Goal: Transaction & Acquisition: Purchase product/service

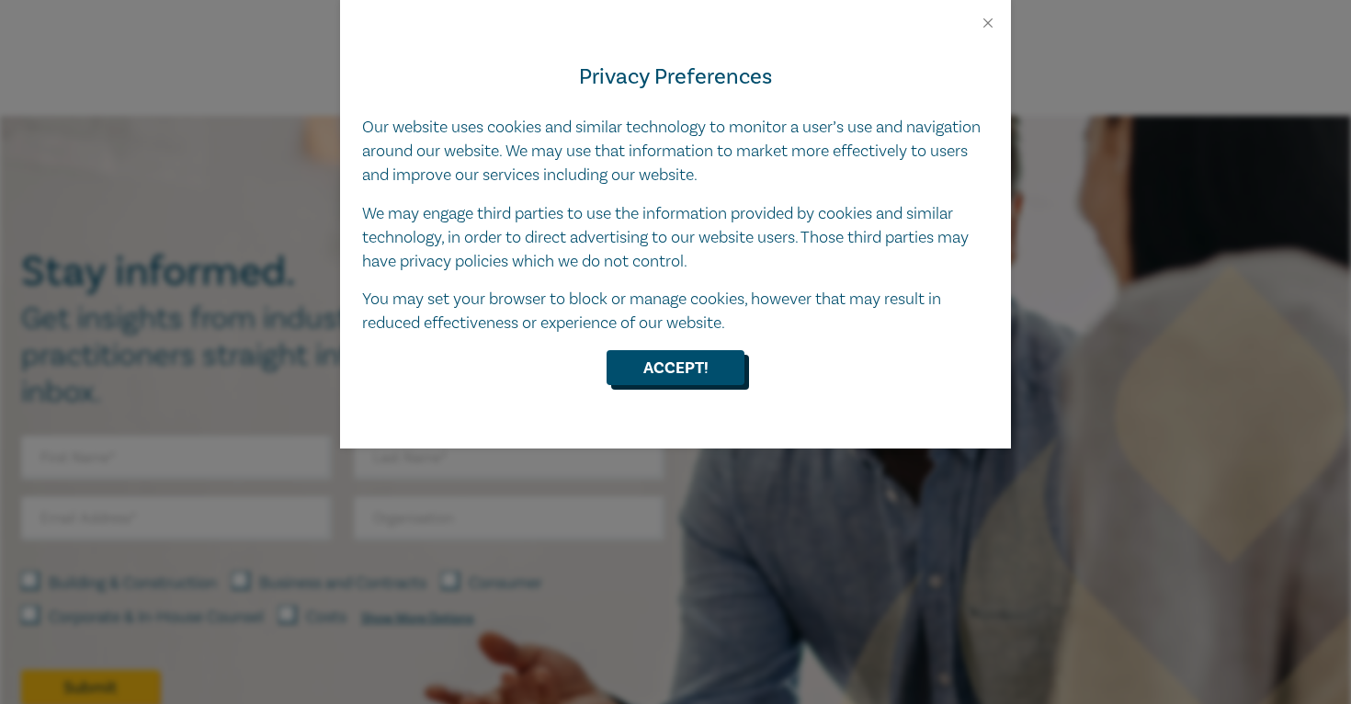
click at [663, 359] on button "Accept!" at bounding box center [676, 367] width 138 height 35
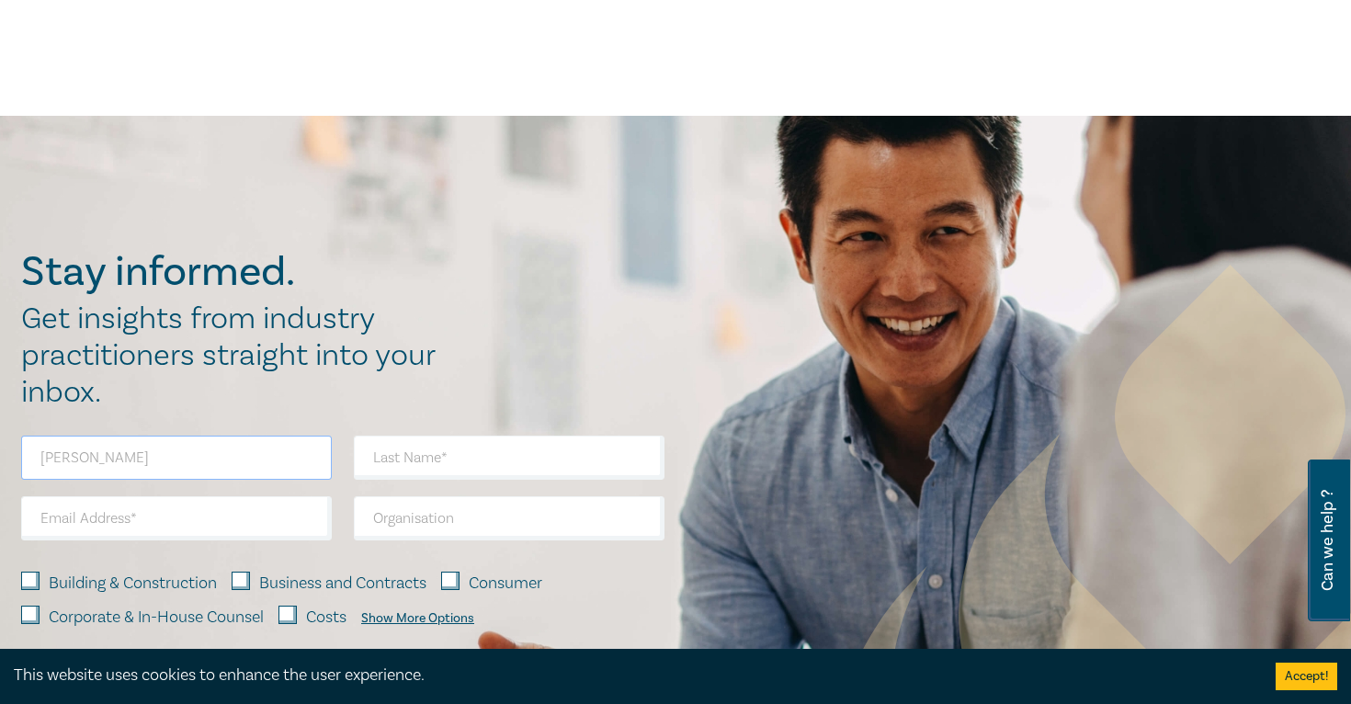
type input "[PERSON_NAME]"
type input "a"
type input "Racky"
type input "laura@llgold.com.au"
type input "LLGOLD"
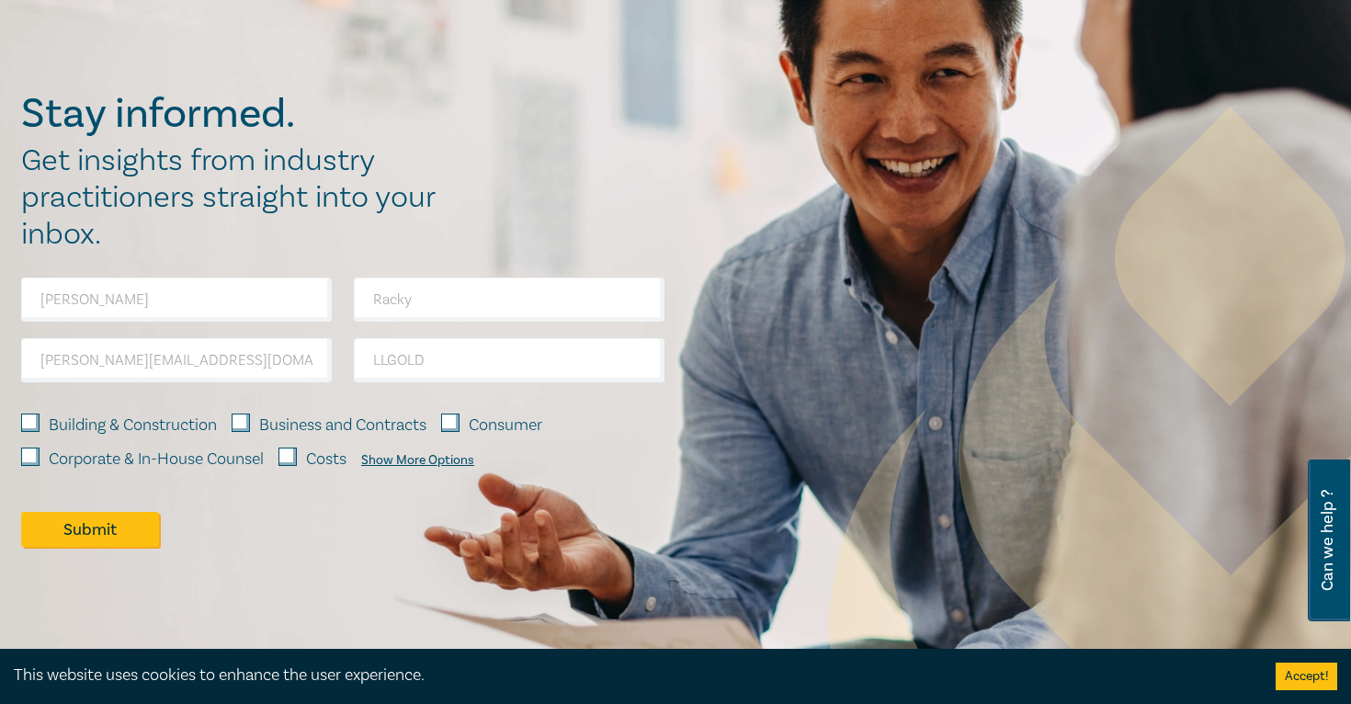
scroll to position [1326, 0]
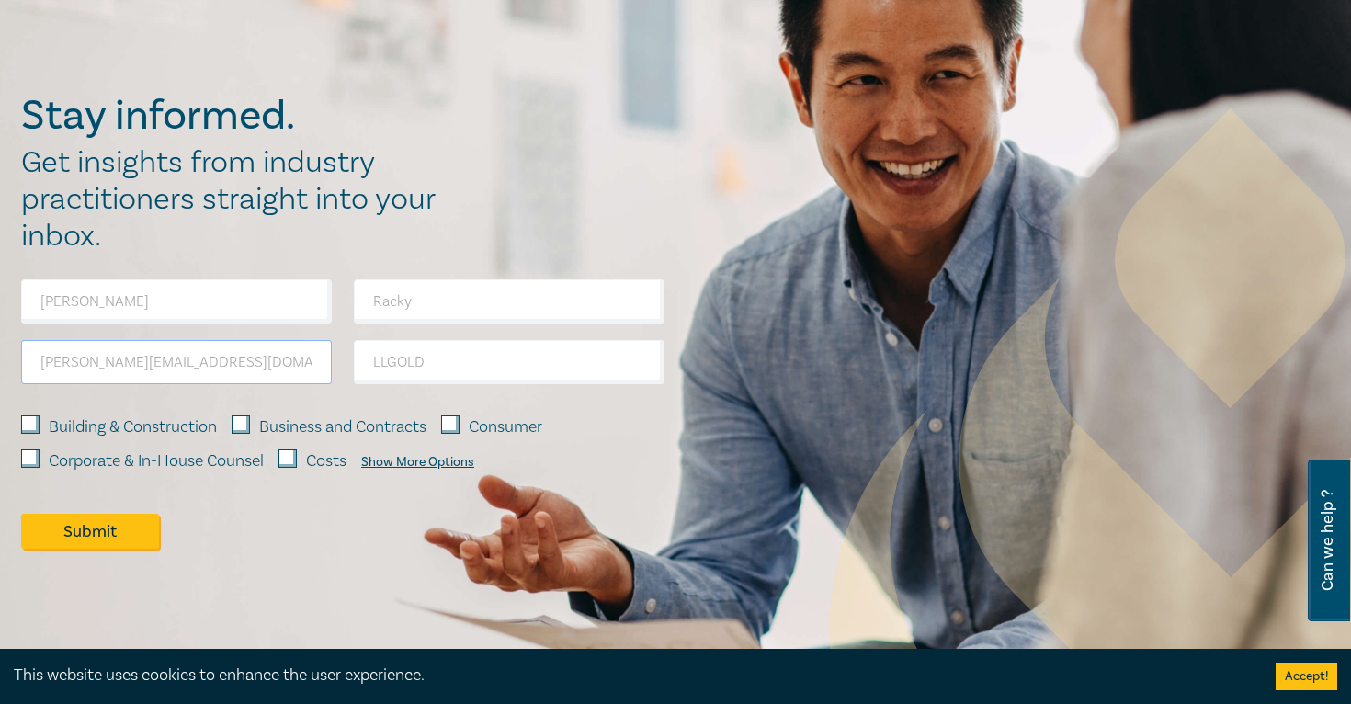
drag, startPoint x: 194, startPoint y: 366, endPoint x: 18, endPoint y: 359, distance: 175.7
click at [18, 359] on div "laura@llgold.com.au" at bounding box center [176, 370] width 333 height 61
drag, startPoint x: 505, startPoint y: 371, endPoint x: 266, endPoint y: 361, distance: 239.2
click at [266, 361] on div "Laura Racky LLGOLD Building & Construction Business and Contracts Consumer Corp…" at bounding box center [343, 426] width 666 height 294
drag, startPoint x: 255, startPoint y: 302, endPoint x: 104, endPoint y: 294, distance: 151.0
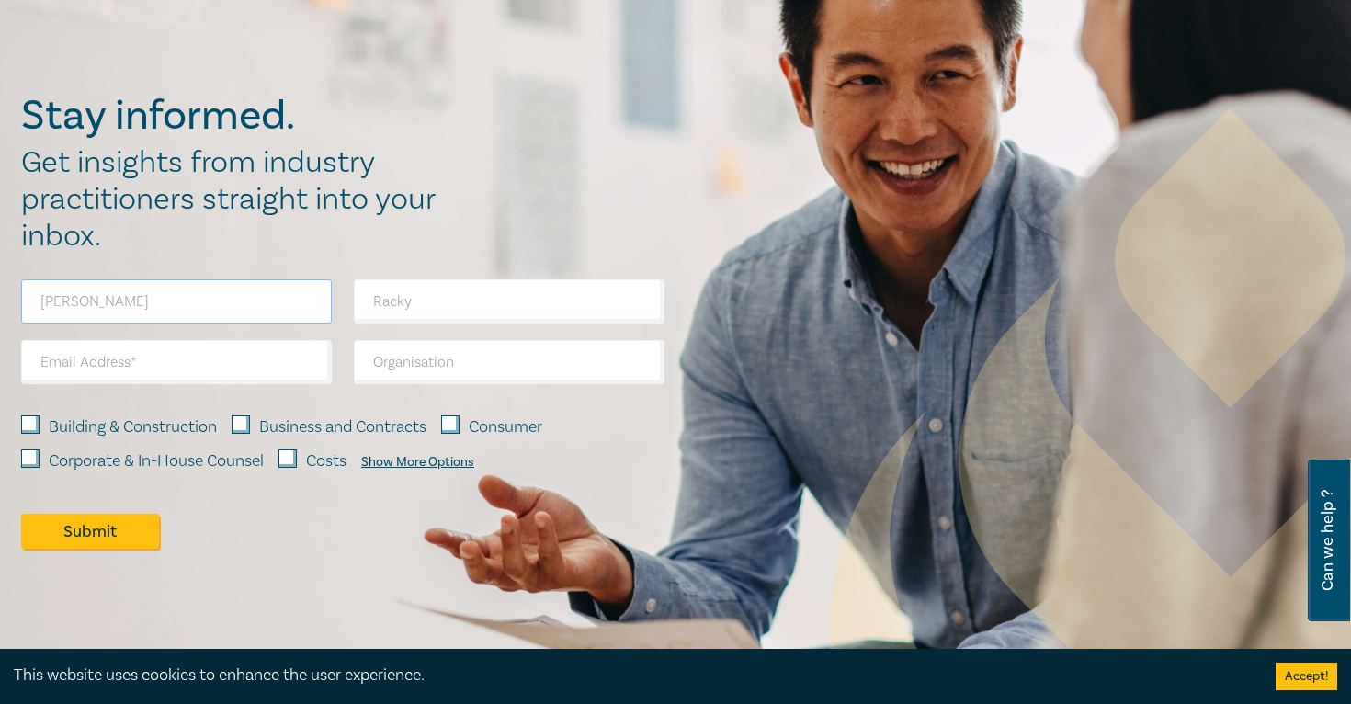
click at [104, 298] on input "Laura" at bounding box center [176, 301] width 311 height 44
type input "L"
drag, startPoint x: 416, startPoint y: 306, endPoint x: 280, endPoint y: 302, distance: 136.1
click at [280, 302] on div "Racky Building & Construction Business and Contracts Consumer Corporate & In-Ho…" at bounding box center [343, 426] width 666 height 294
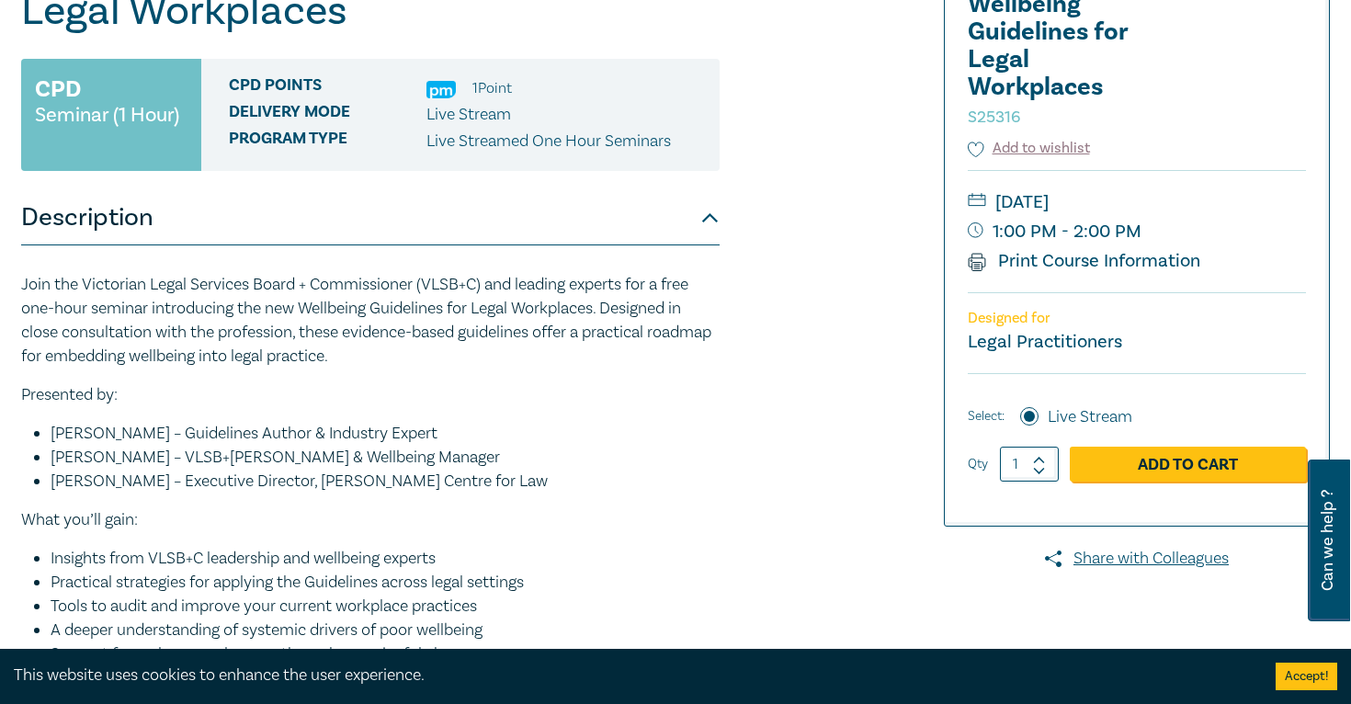
scroll to position [160, 0]
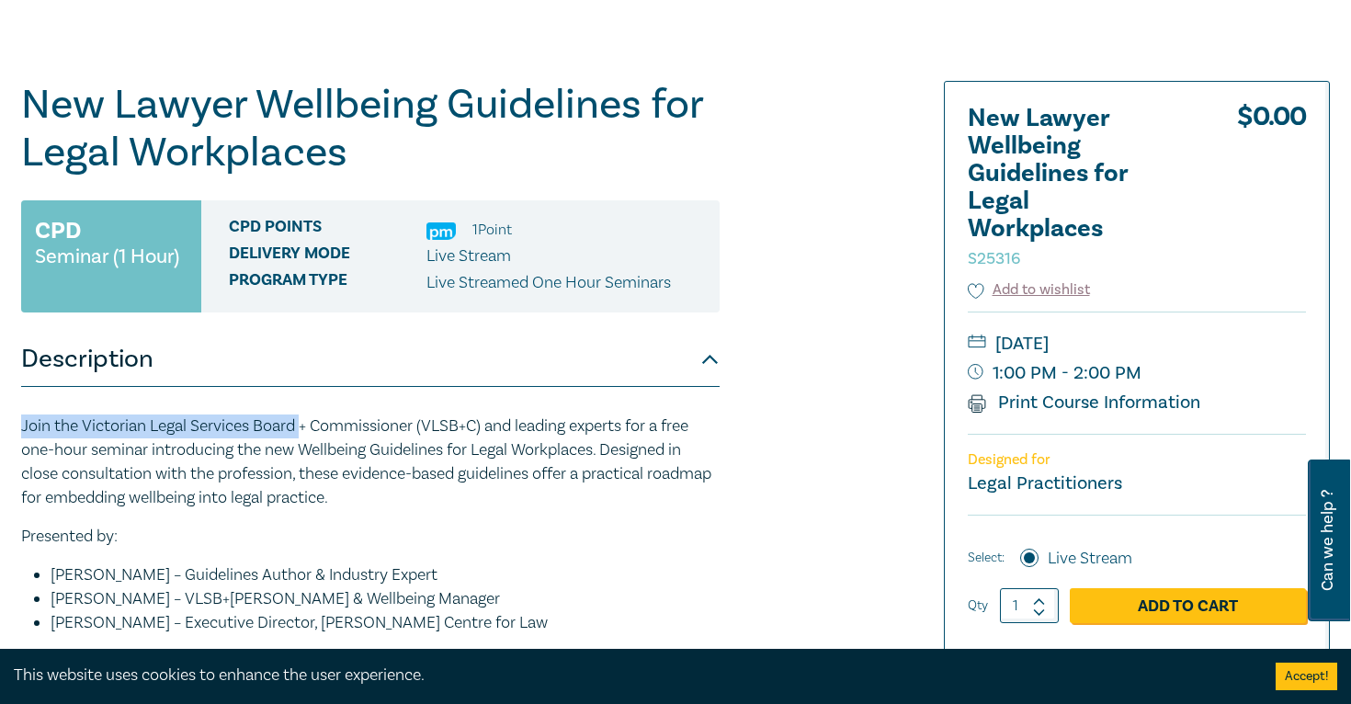
click at [303, 416] on p "Join the Victorian Legal Services Board + Commissioner (VLSB+C) and leading exp…" at bounding box center [370, 463] width 699 height 96
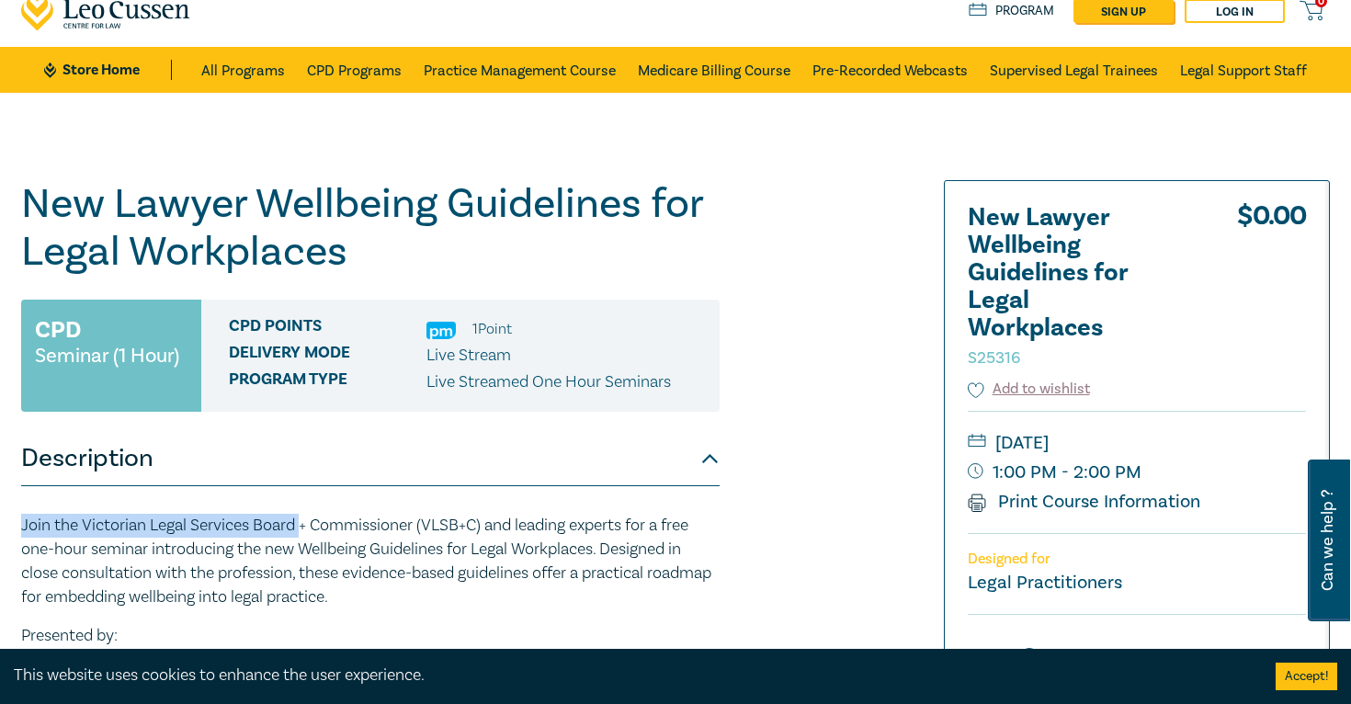
scroll to position [44, 0]
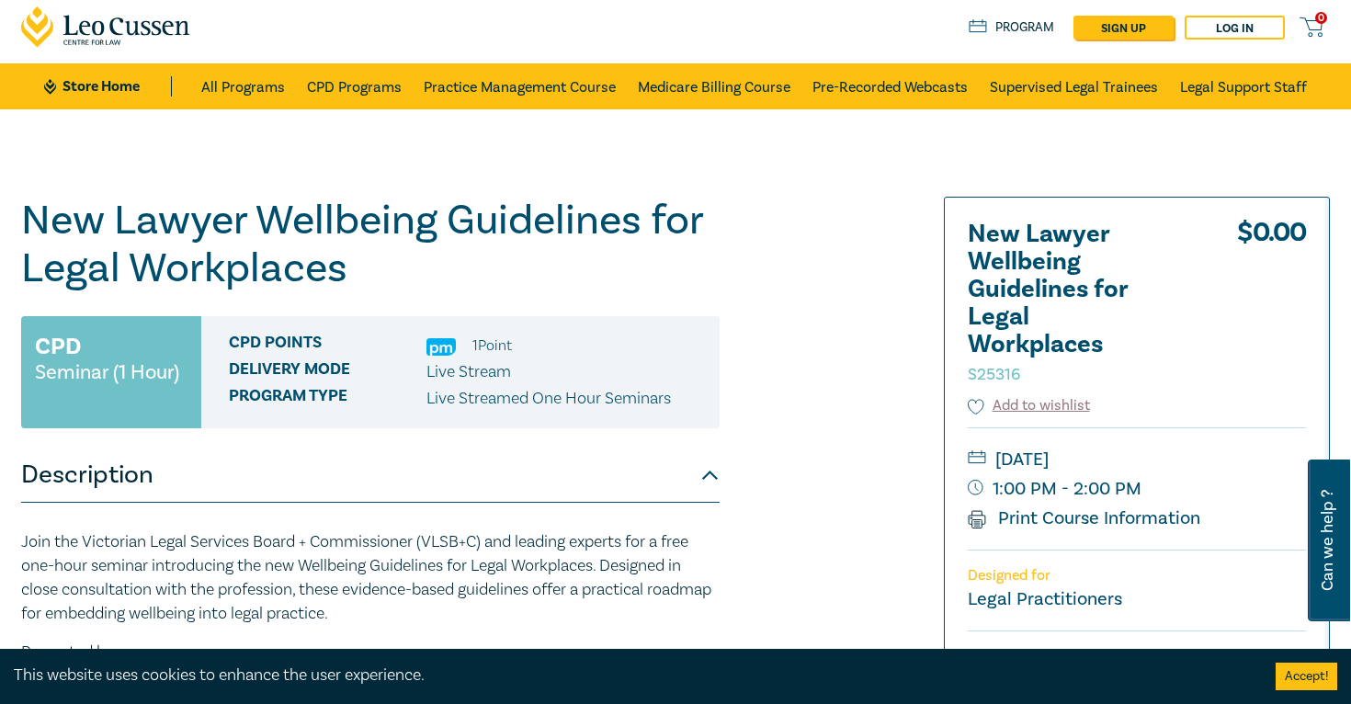
click at [431, 572] on p "Join the Victorian Legal Services Board + Commissioner (VLSB+C) and leading exp…" at bounding box center [370, 578] width 699 height 96
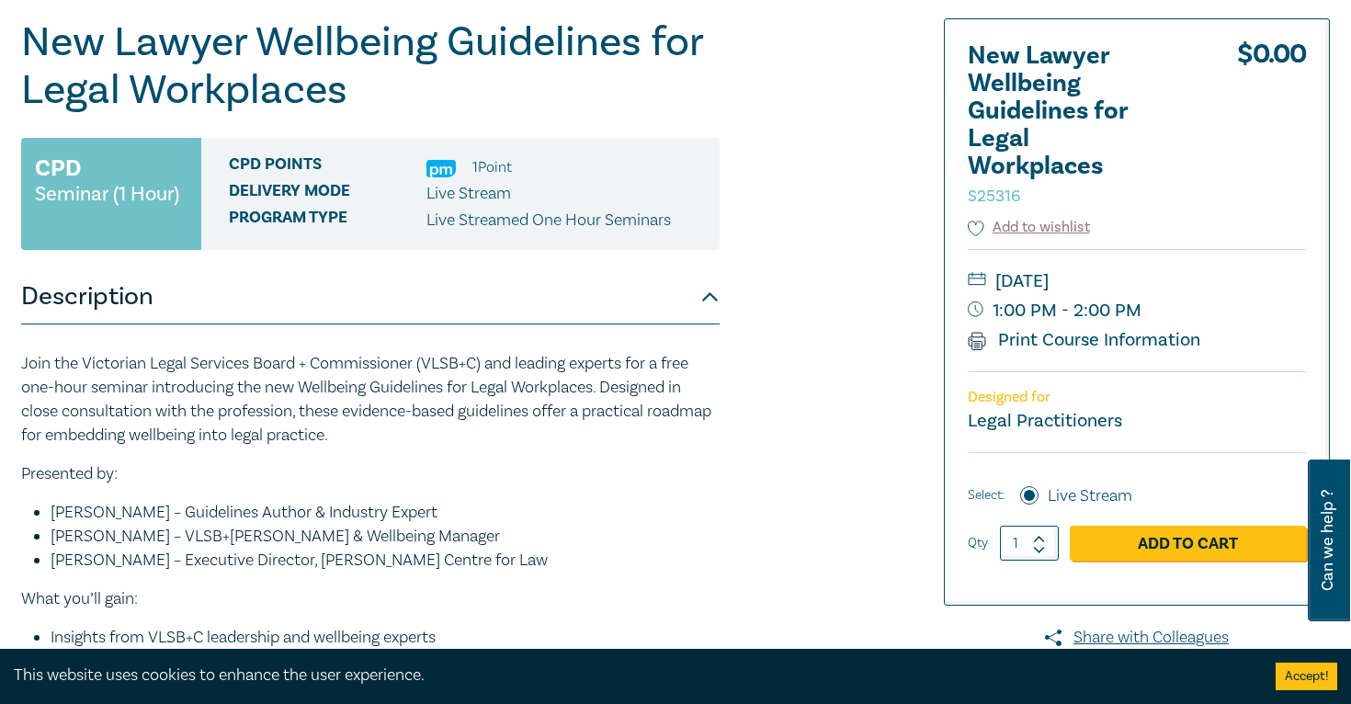
scroll to position [294, 0]
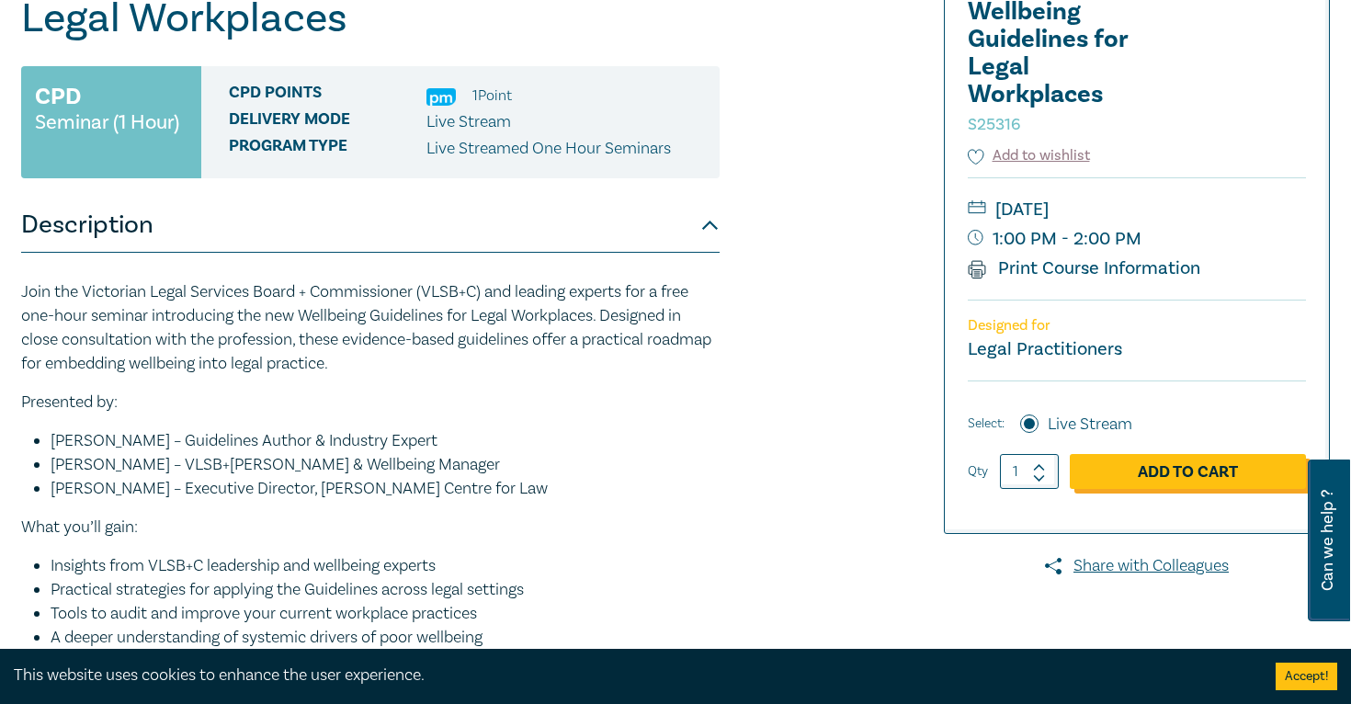
click at [1124, 470] on link "Add to Cart" at bounding box center [1188, 471] width 236 height 35
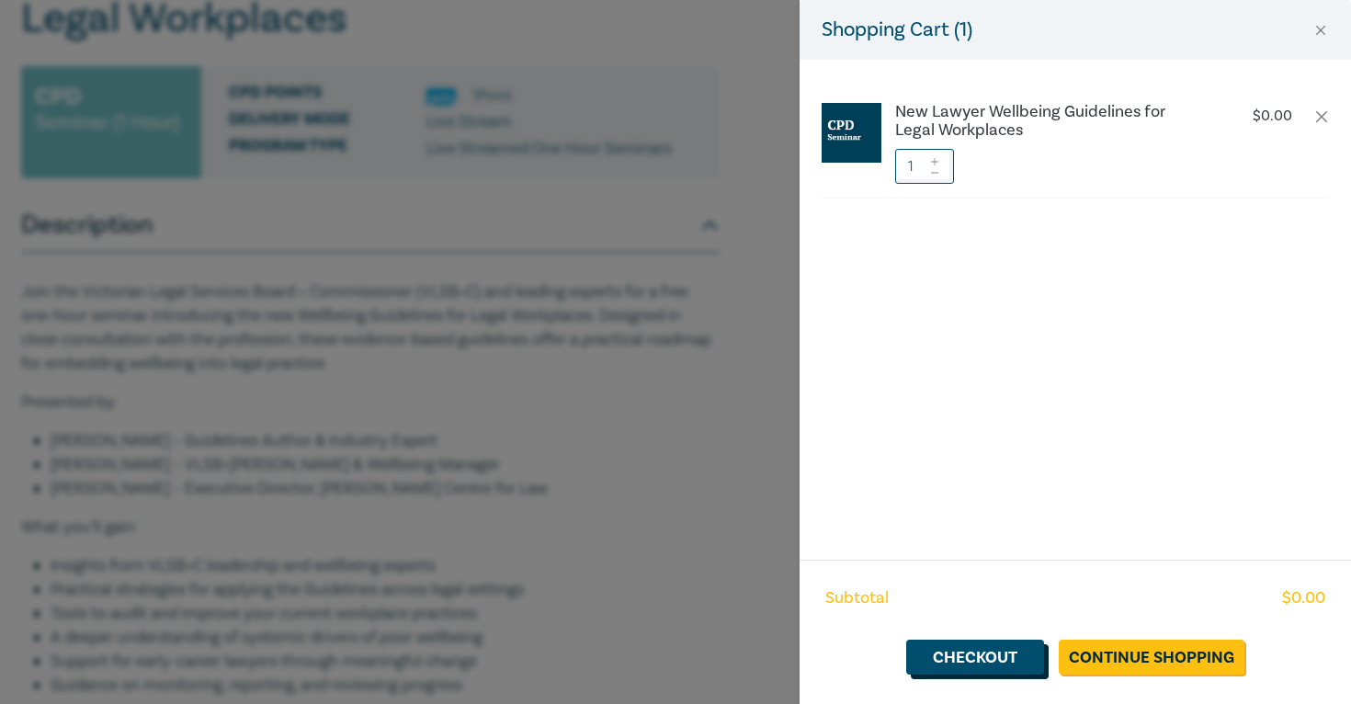
click at [998, 652] on link "Checkout" at bounding box center [975, 657] width 138 height 35
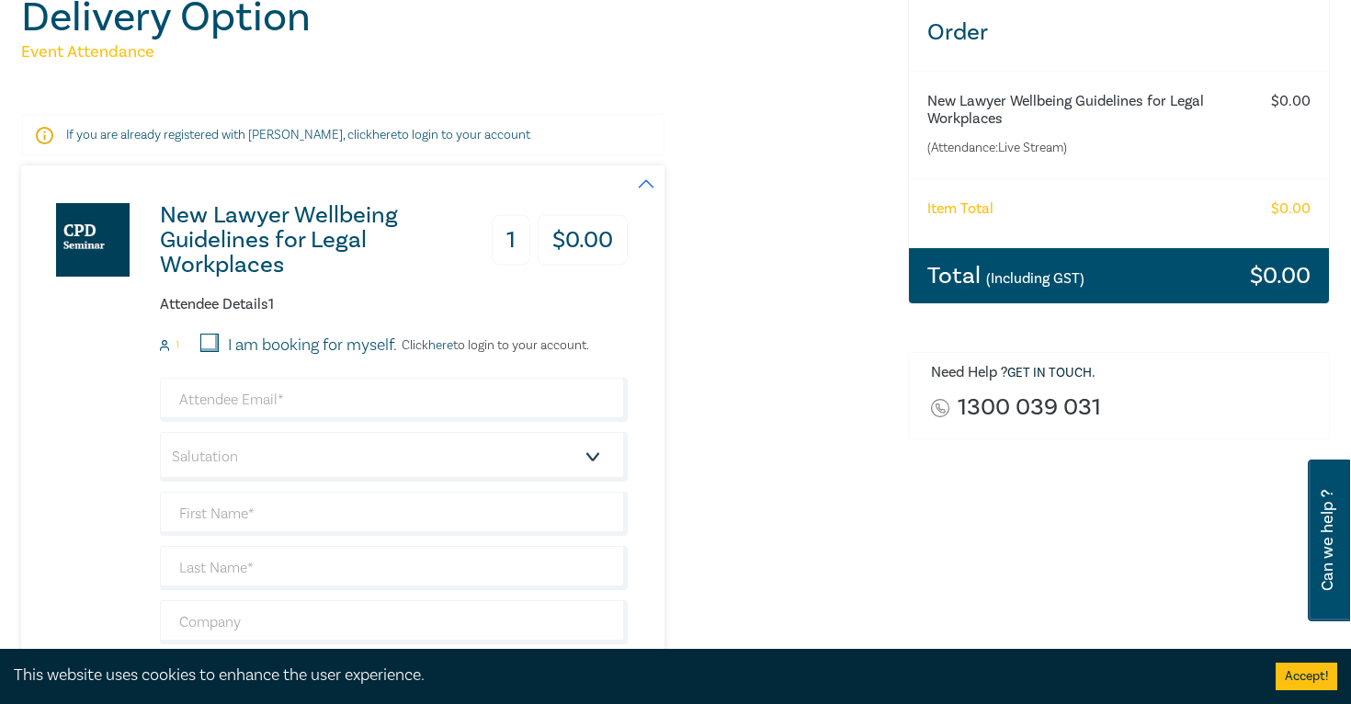
scroll to position [266, 0]
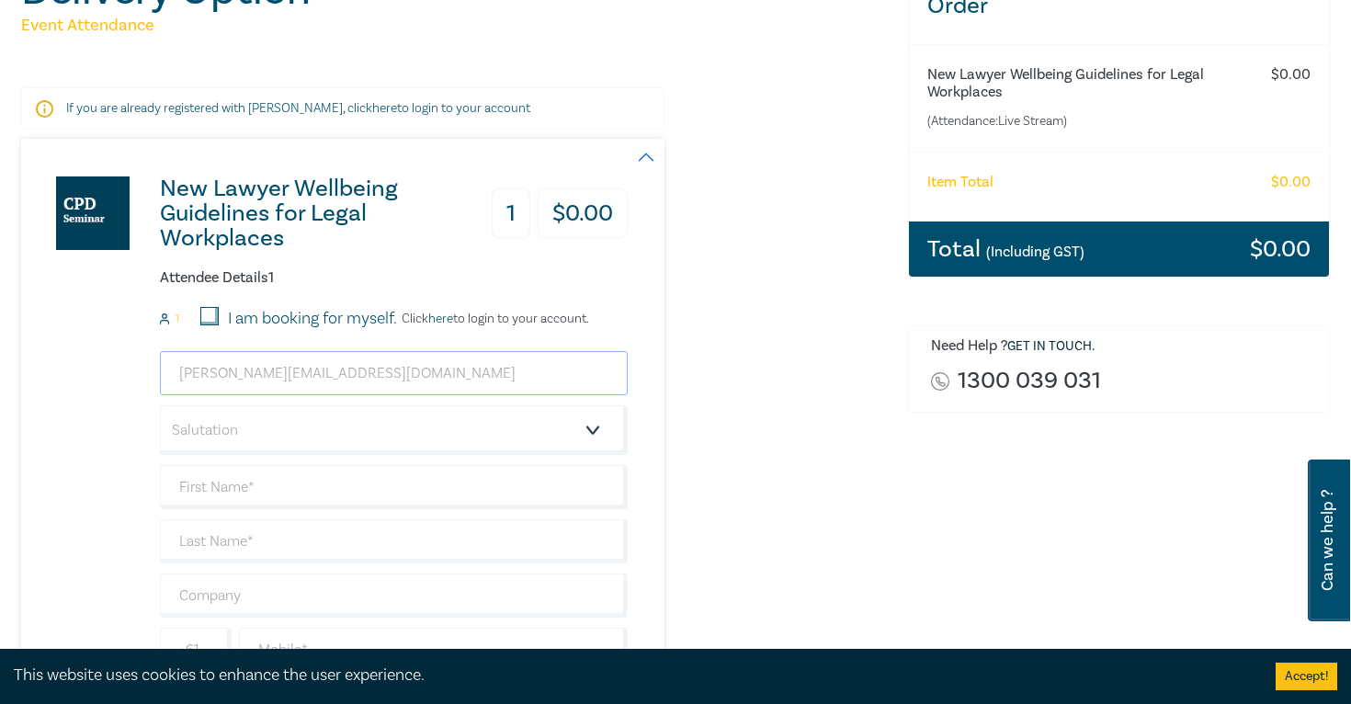
type input "[PERSON_NAME][EMAIL_ADDRESS][DOMAIN_NAME]"
select select "Ms."
type input "[PERSON_NAME]"
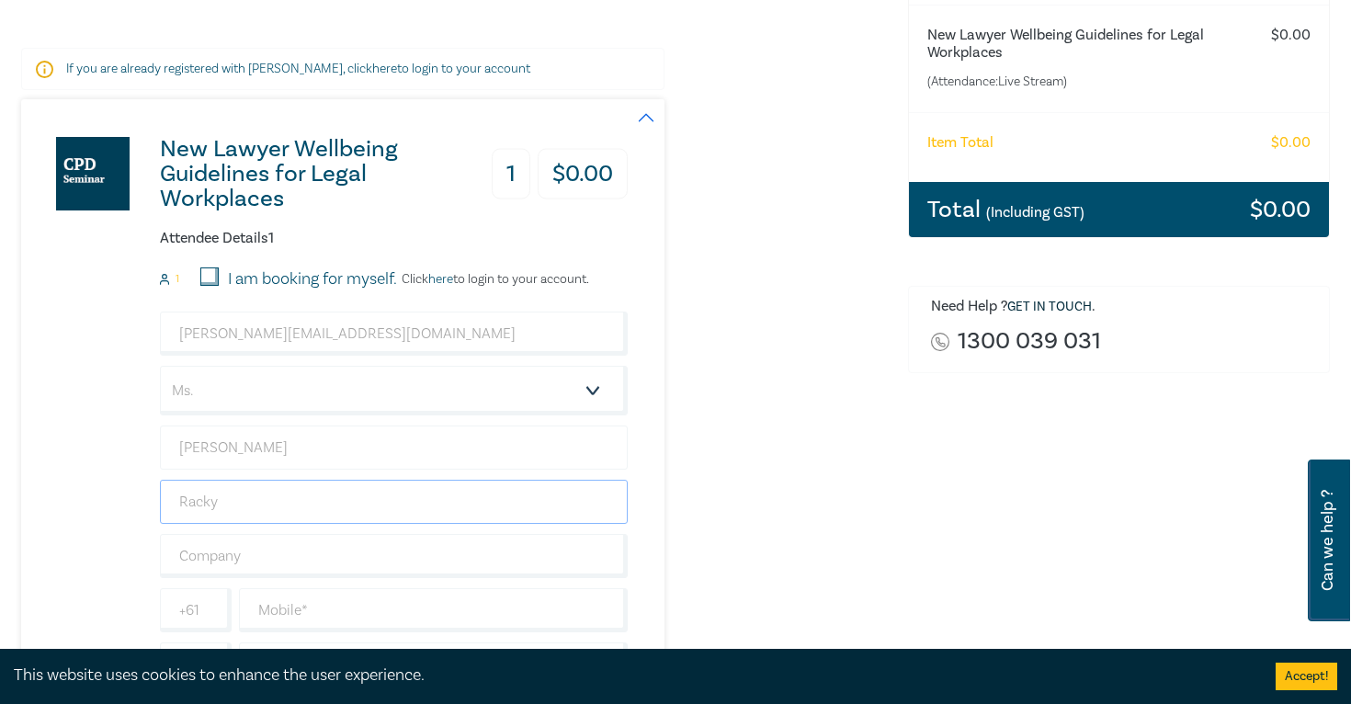
scroll to position [485, 0]
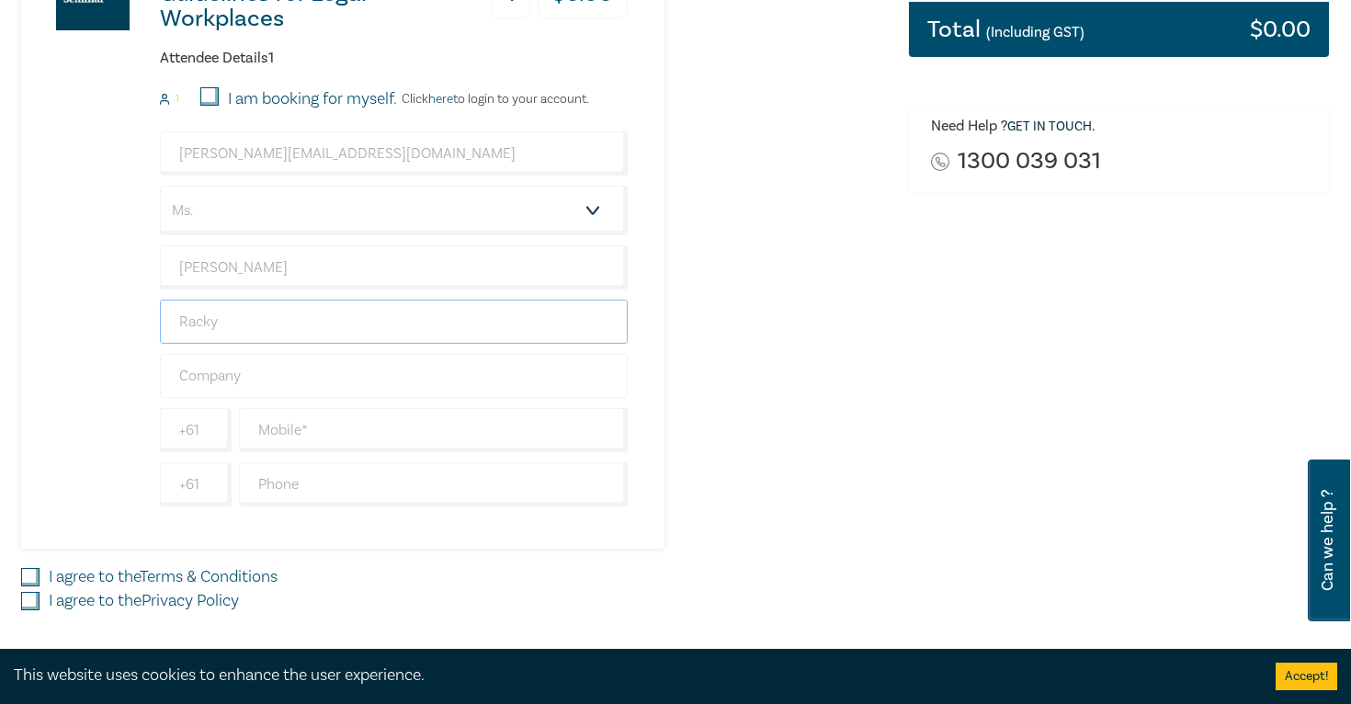
type input "Racky"
type input "LLGOLD"
type input "414590383"
click at [81, 576] on label "I agree to the Terms & Conditions" at bounding box center [163, 577] width 229 height 24
click at [40, 576] on input "I agree to the Terms & Conditions" at bounding box center [30, 577] width 18 height 18
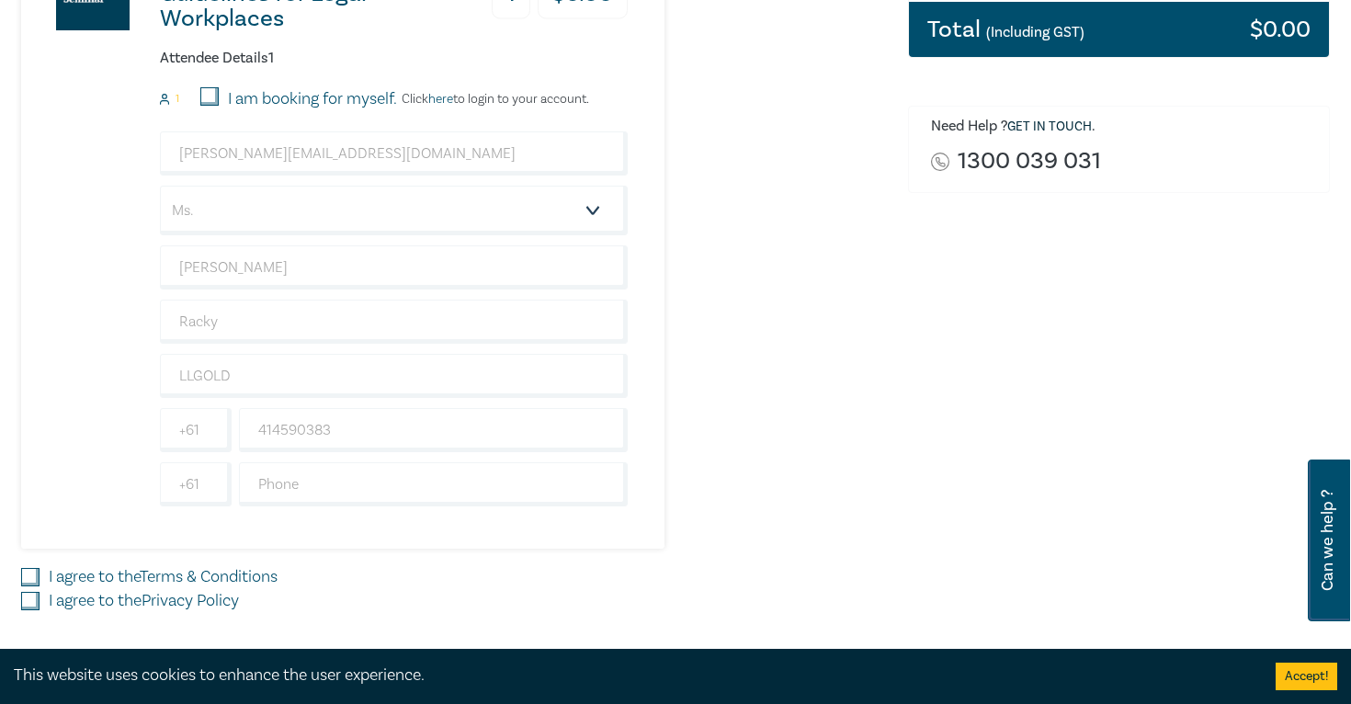
checkbox input "true"
click at [62, 598] on label "I agree to the Privacy Policy" at bounding box center [144, 601] width 190 height 24
click at [40, 598] on input "I agree to the Privacy Policy" at bounding box center [30, 601] width 18 height 18
checkbox input "true"
click at [777, 495] on div "New Lawyer Wellbeing Guidelines for Legal Workplaces 1 $ 0.00 Attendee Details …" at bounding box center [453, 234] width 865 height 630
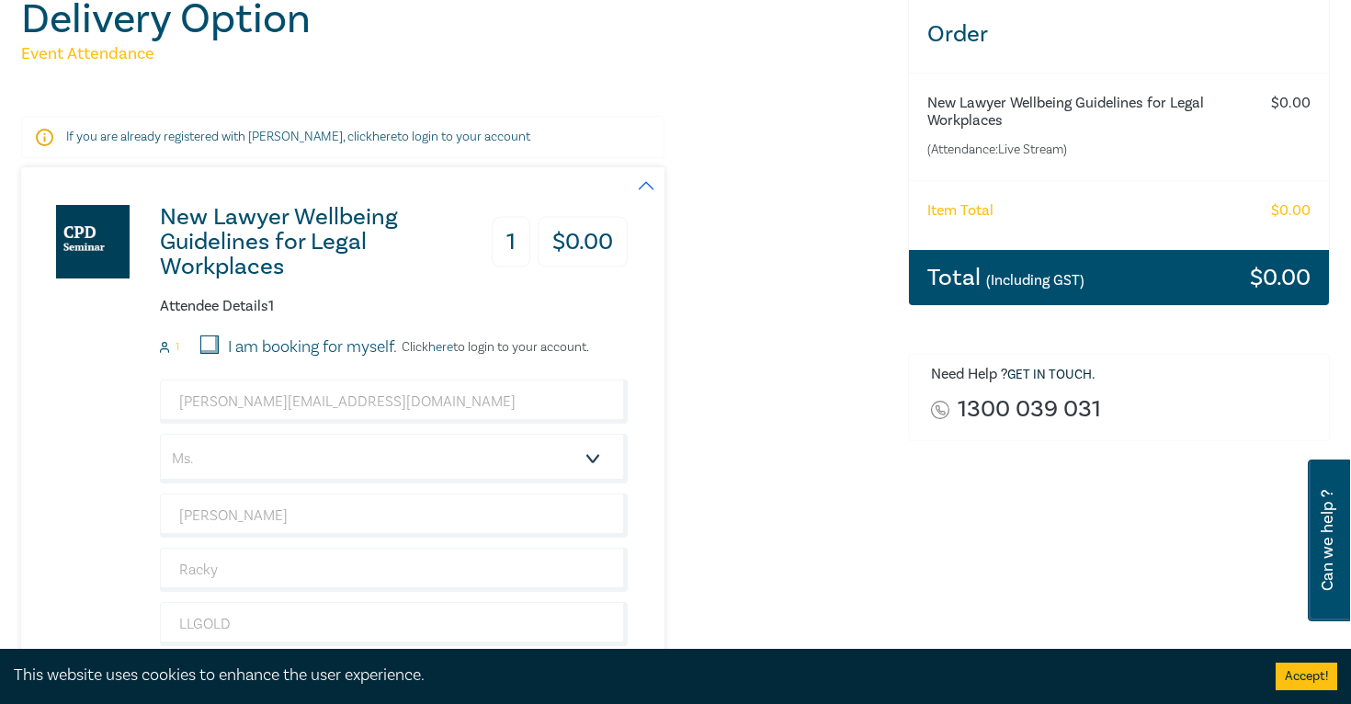
scroll to position [166, 0]
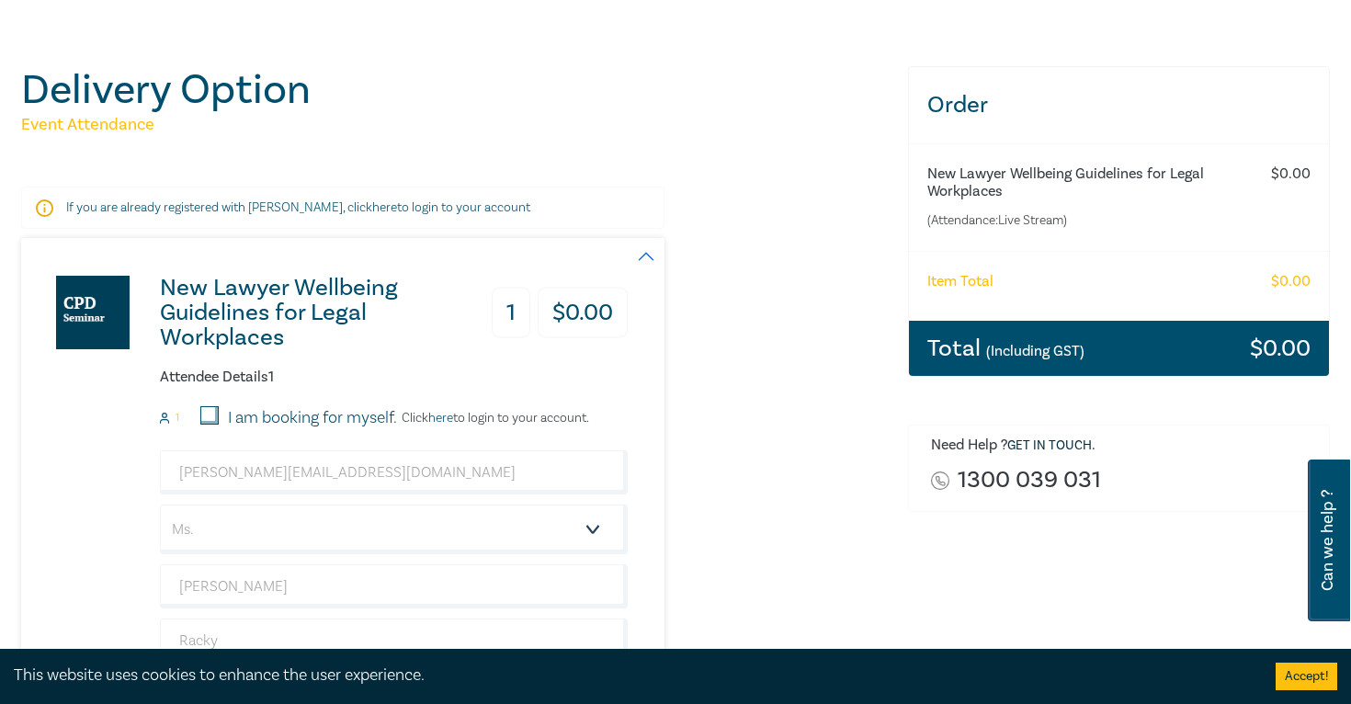
click at [331, 208] on p "If you are already registered with Leo Cussen, click here to login to your acco…" at bounding box center [342, 208] width 553 height 18
click at [372, 209] on link "here" at bounding box center [384, 207] width 25 height 17
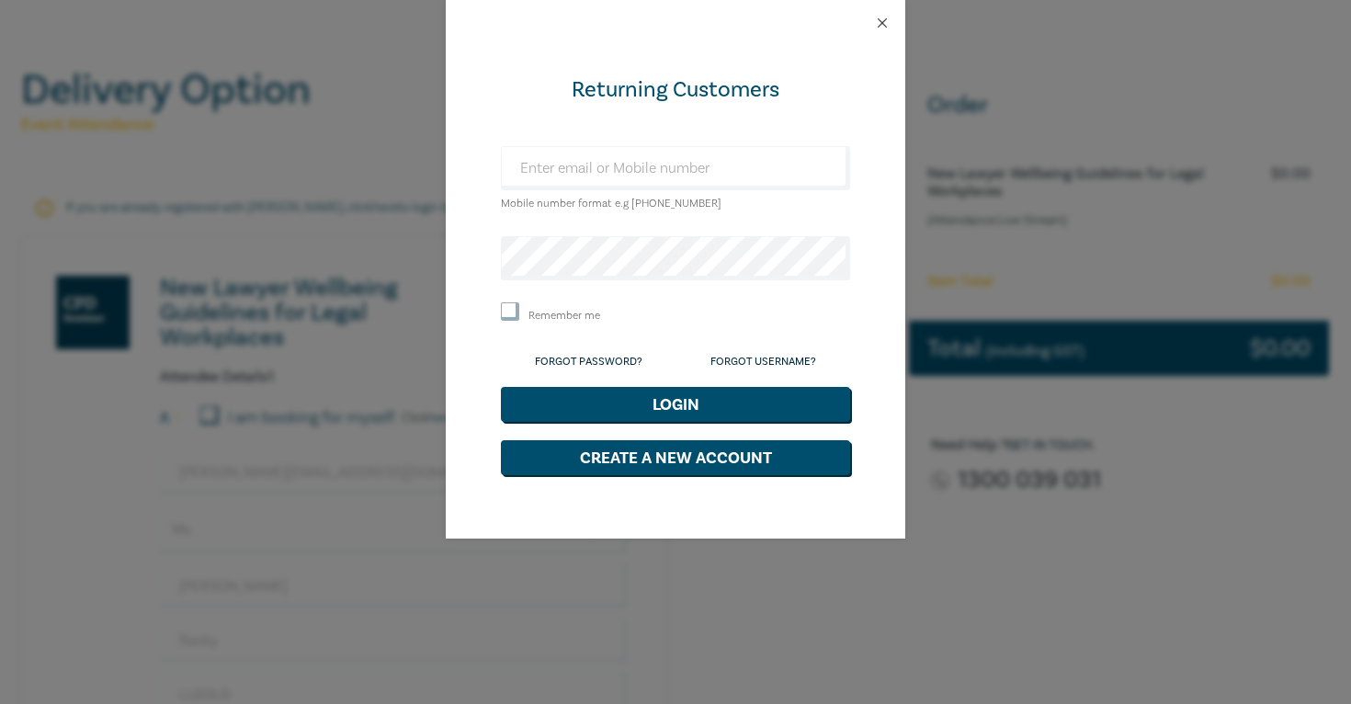
click at [883, 22] on button "Close" at bounding box center [882, 23] width 17 height 17
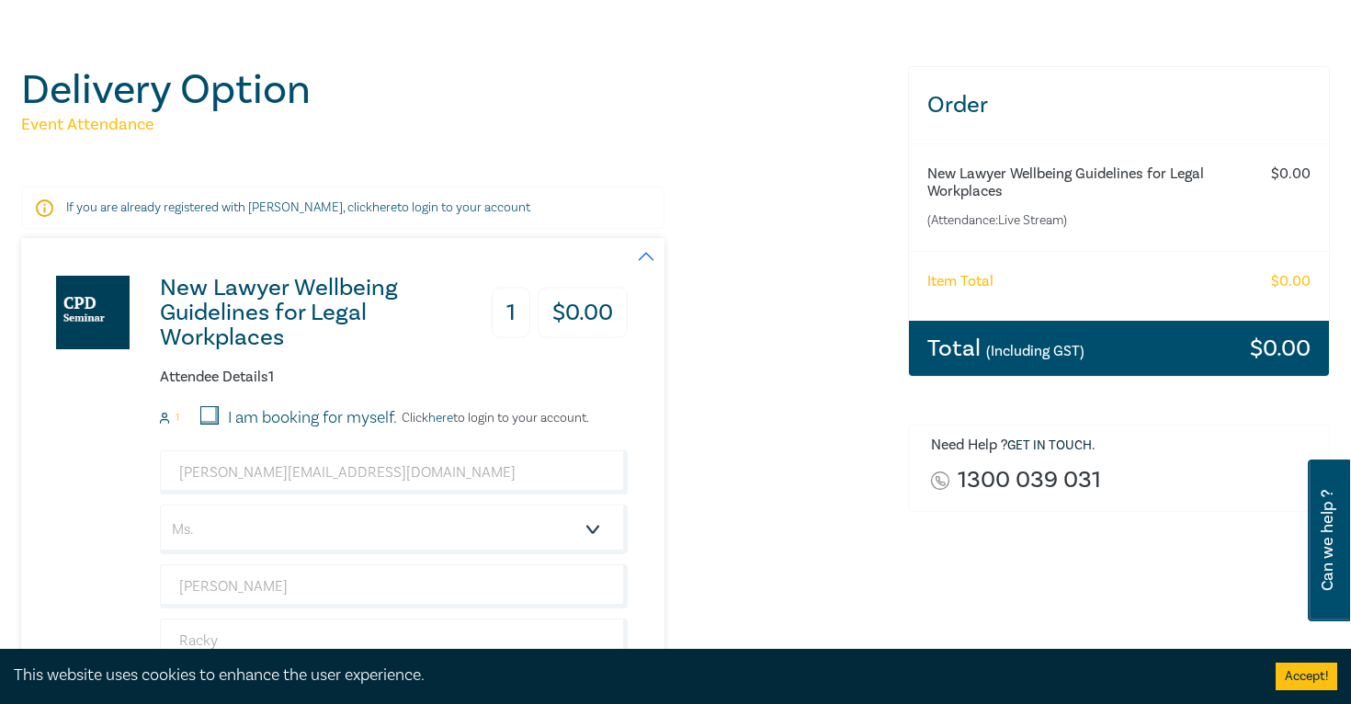
click at [759, 495] on div "New Lawyer Wellbeing Guidelines for Legal Workplaces 1 $ 0.00 Attendee Details …" at bounding box center [453, 553] width 865 height 630
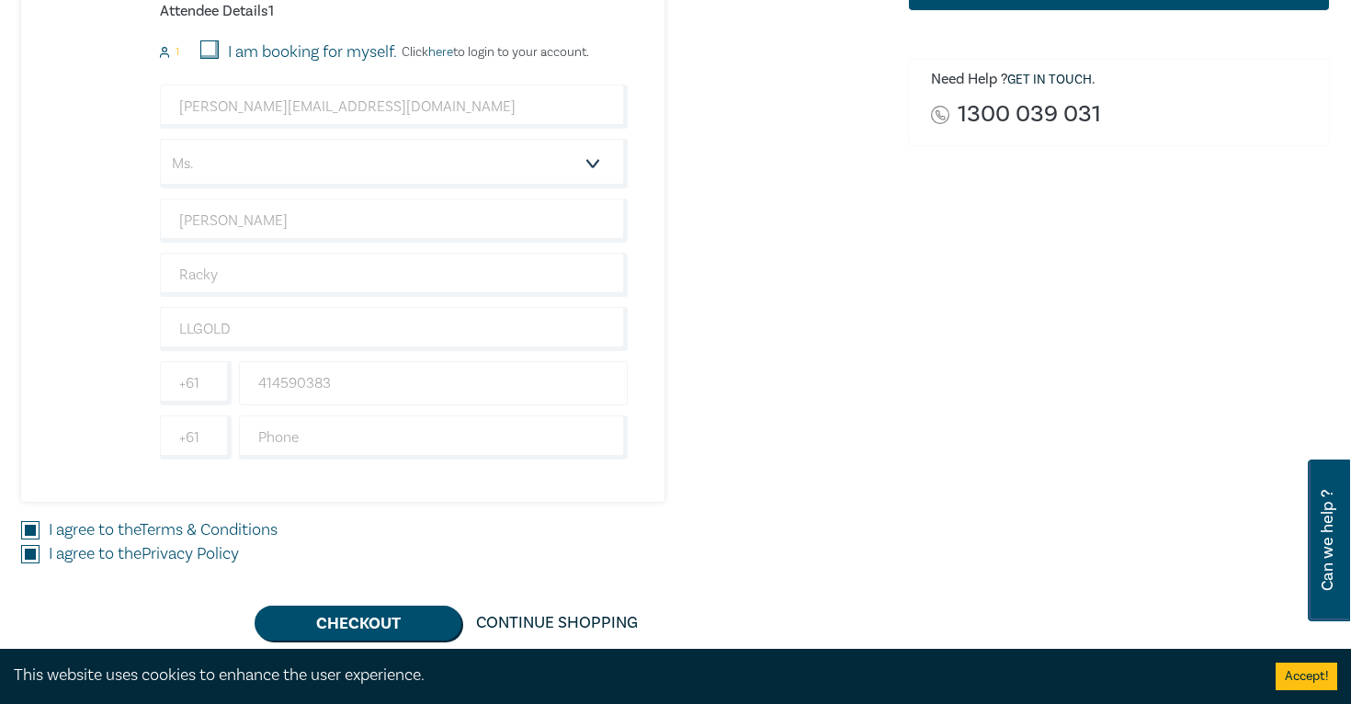
scroll to position [537, 0]
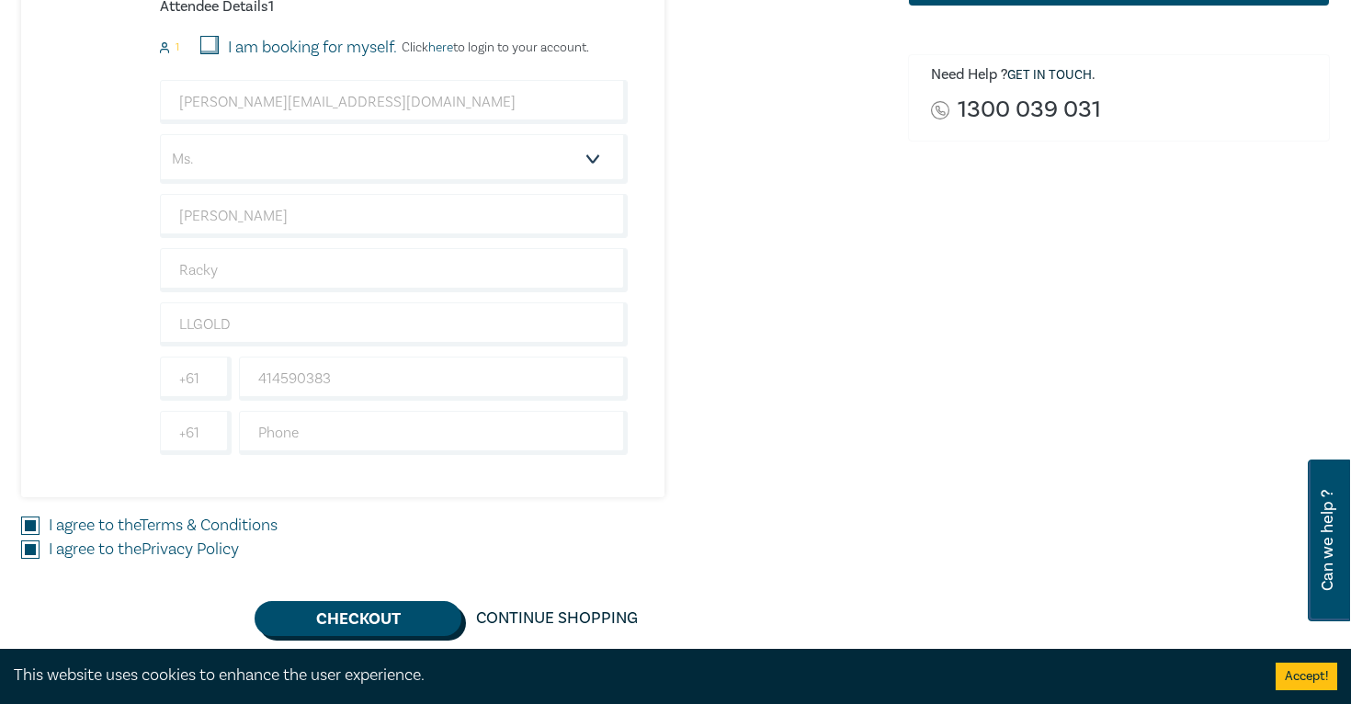
click at [362, 612] on button "Checkout" at bounding box center [358, 618] width 207 height 35
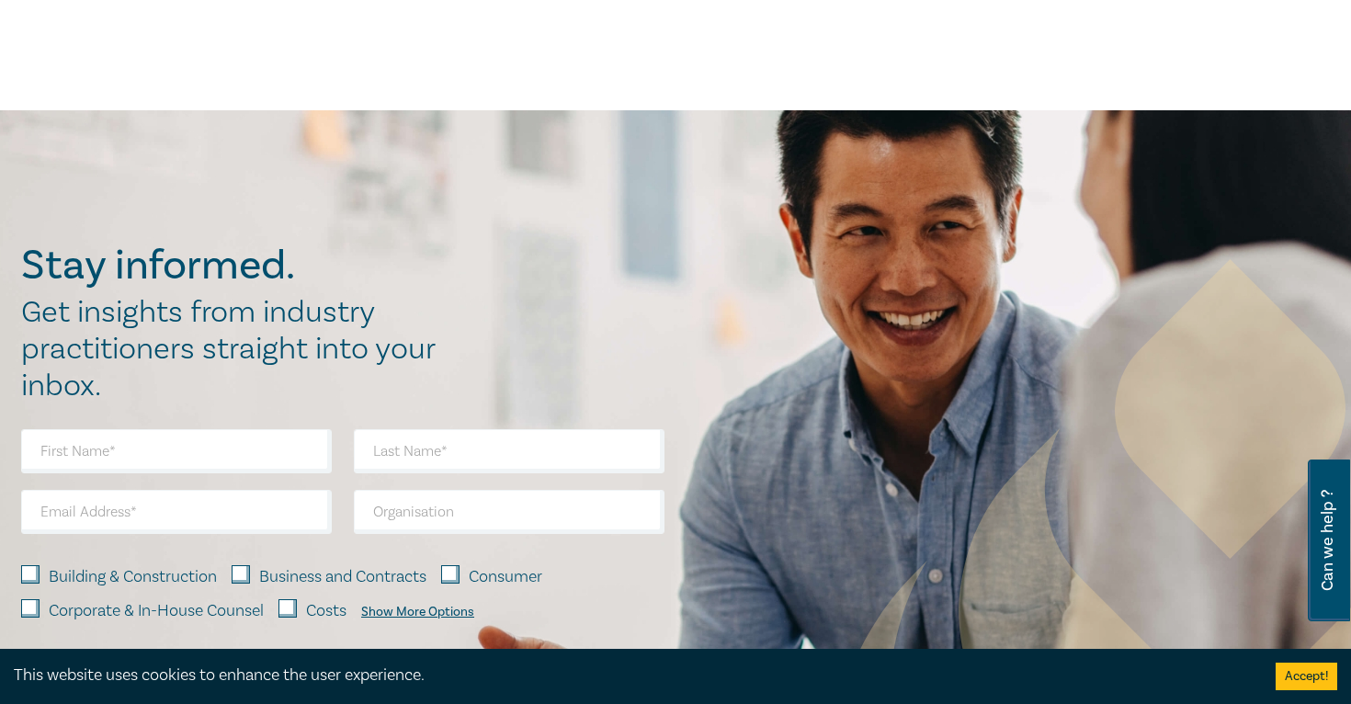
scroll to position [0, 0]
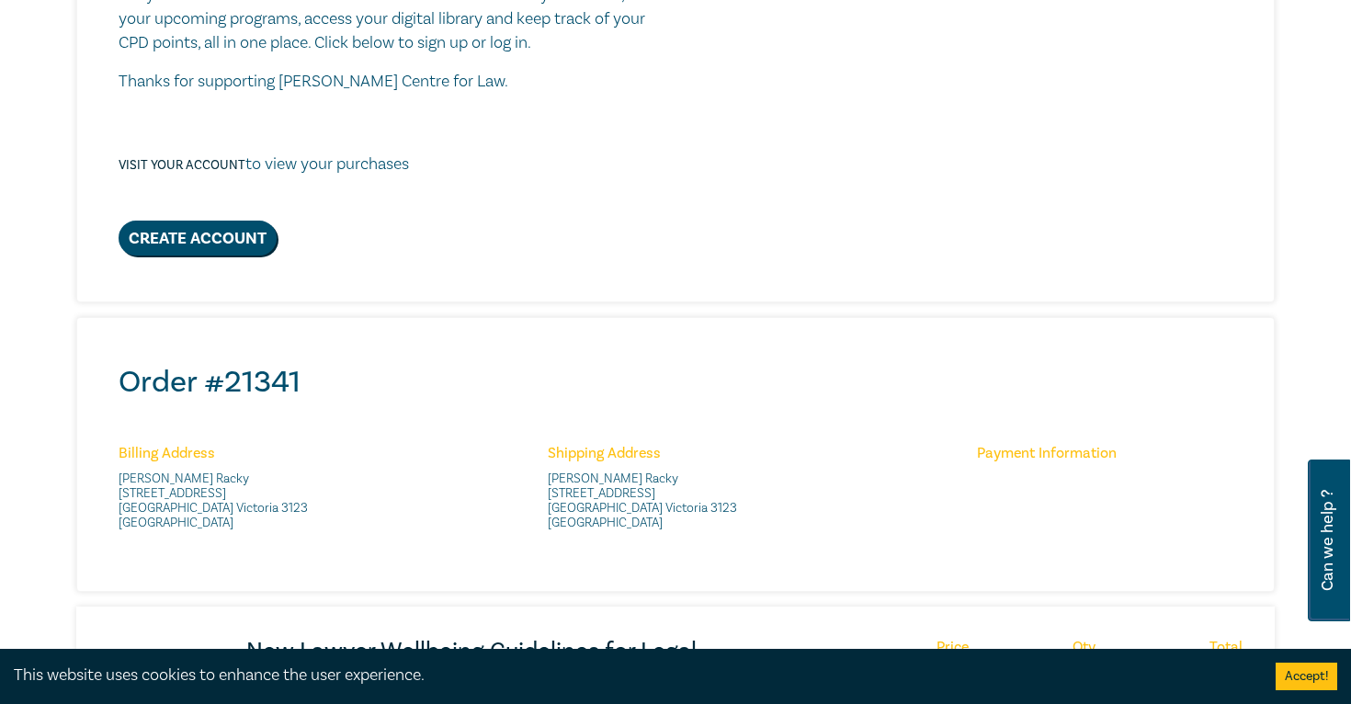
scroll to position [619, 0]
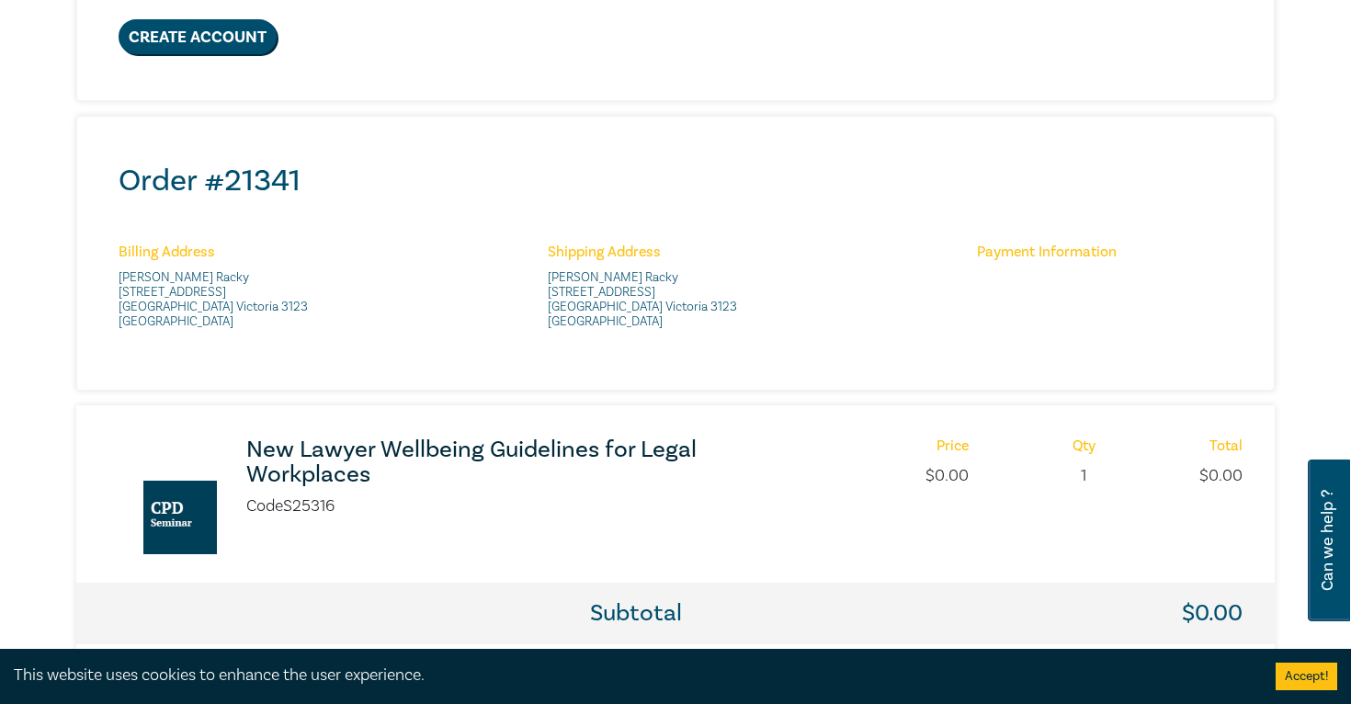
click at [451, 439] on h3 "New Lawyer Wellbeing Guidelines for Legal Workplaces" at bounding box center [489, 463] width 487 height 50
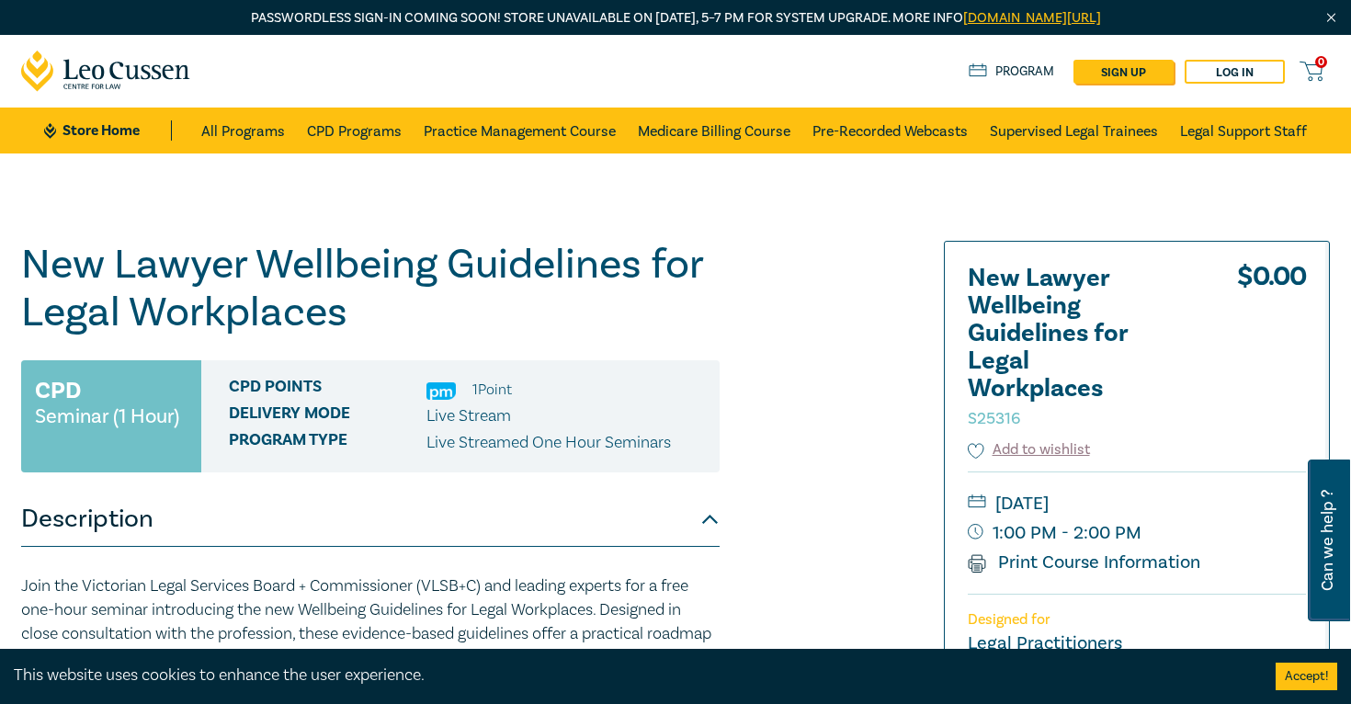
scroll to position [128, 0]
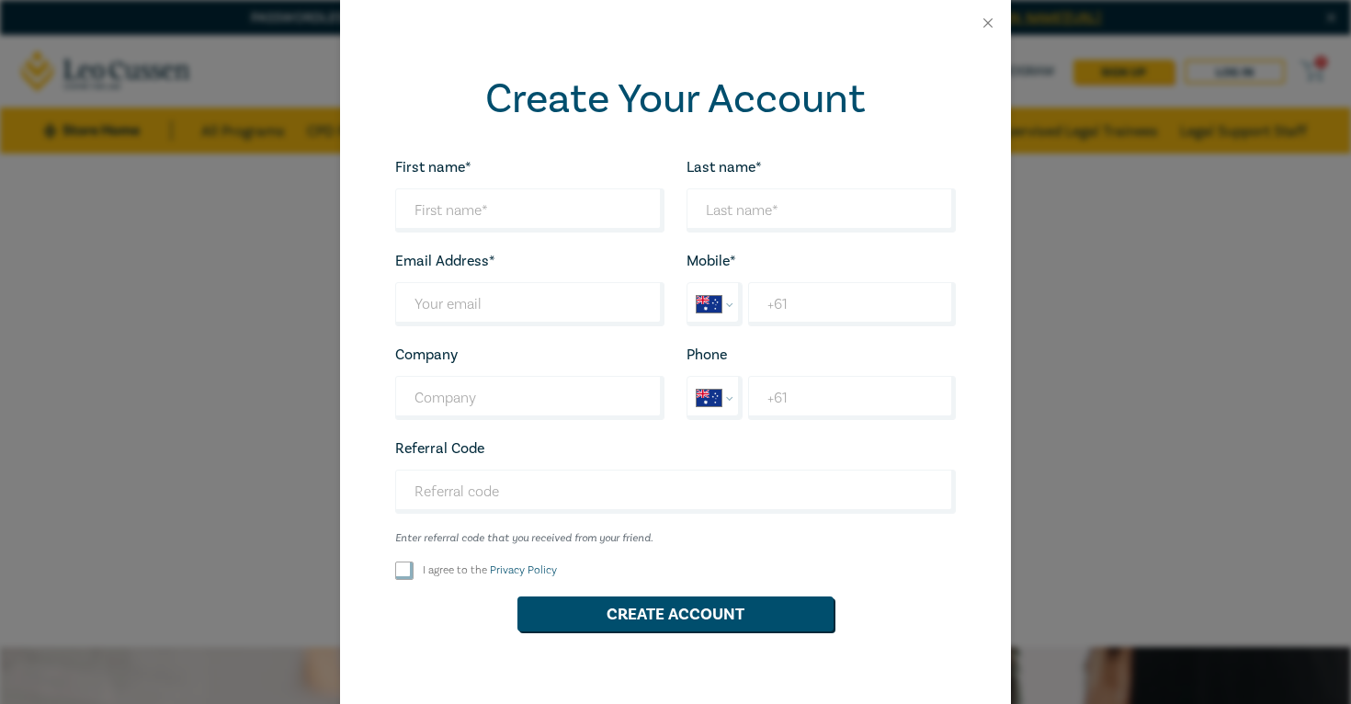
select select "AU"
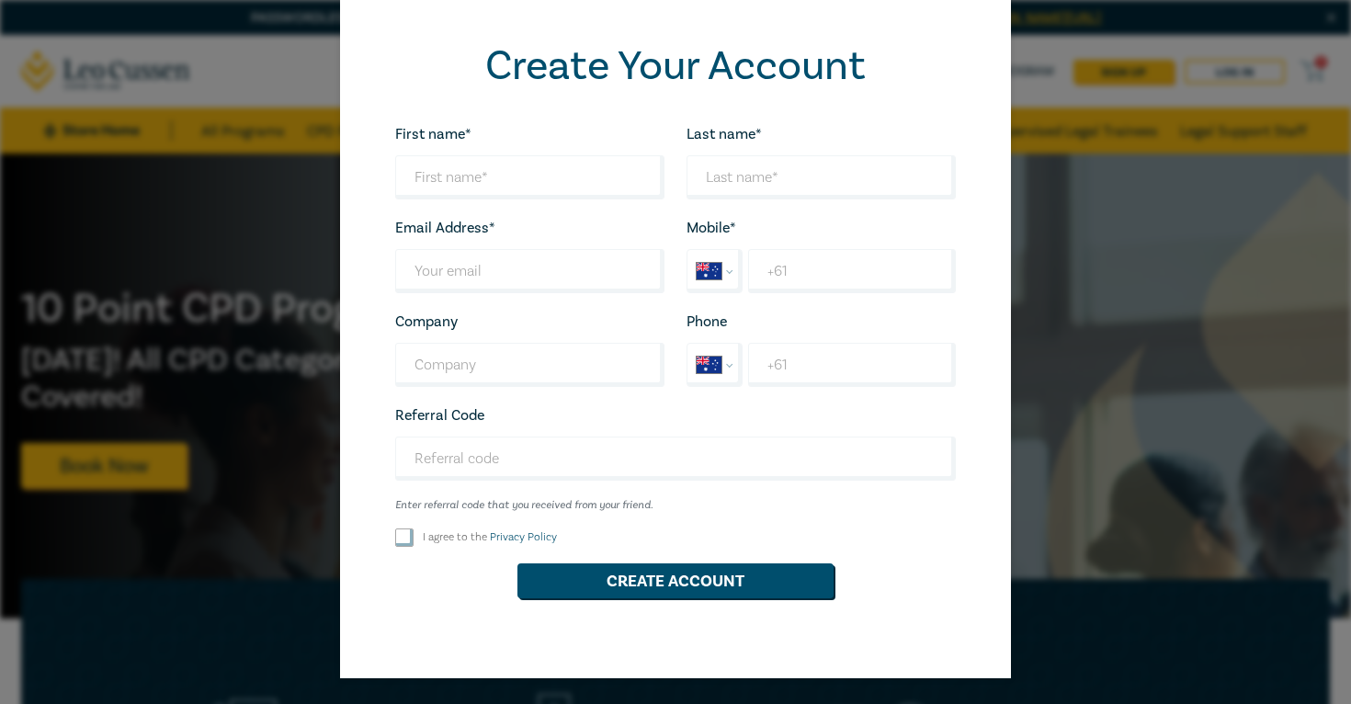
scroll to position [32, 0]
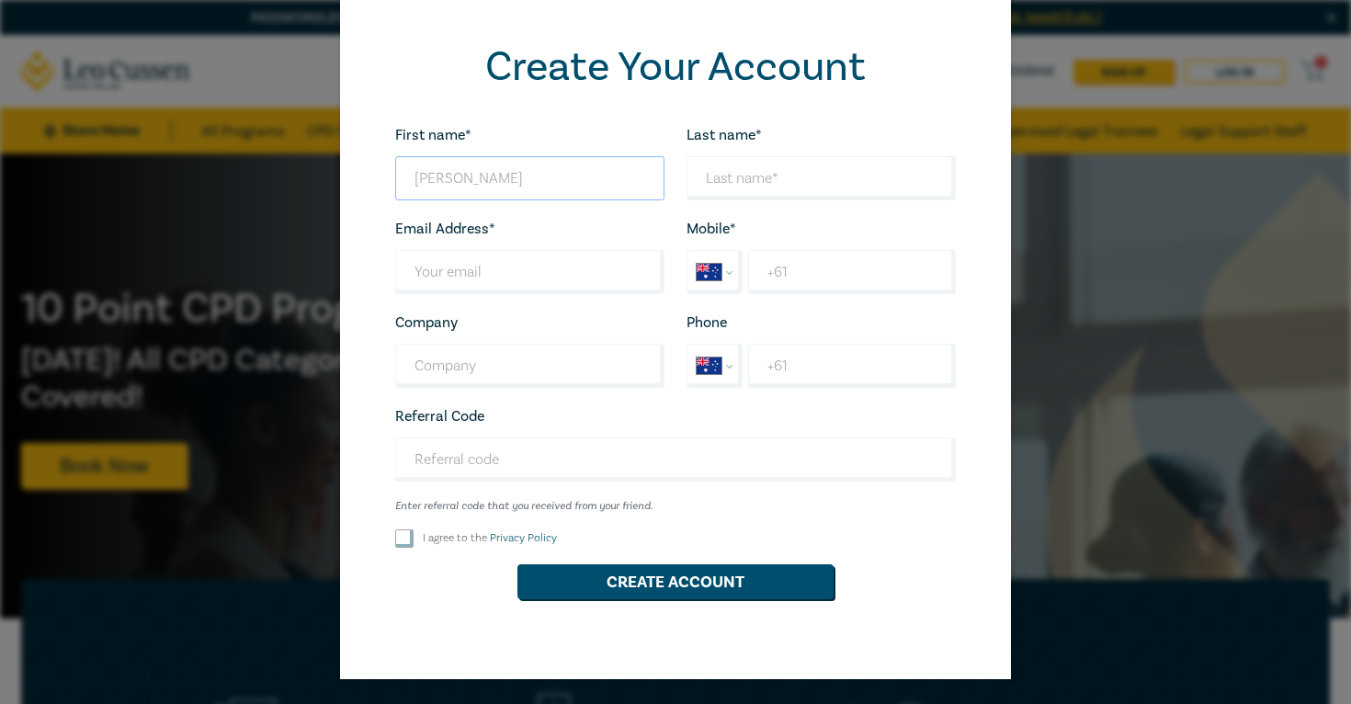
type input "Laura"
type input "Racky"
type input "laura@llgold.com.au"
type input "LLGOLD"
click at [841, 283] on input "+61" at bounding box center [852, 272] width 208 height 44
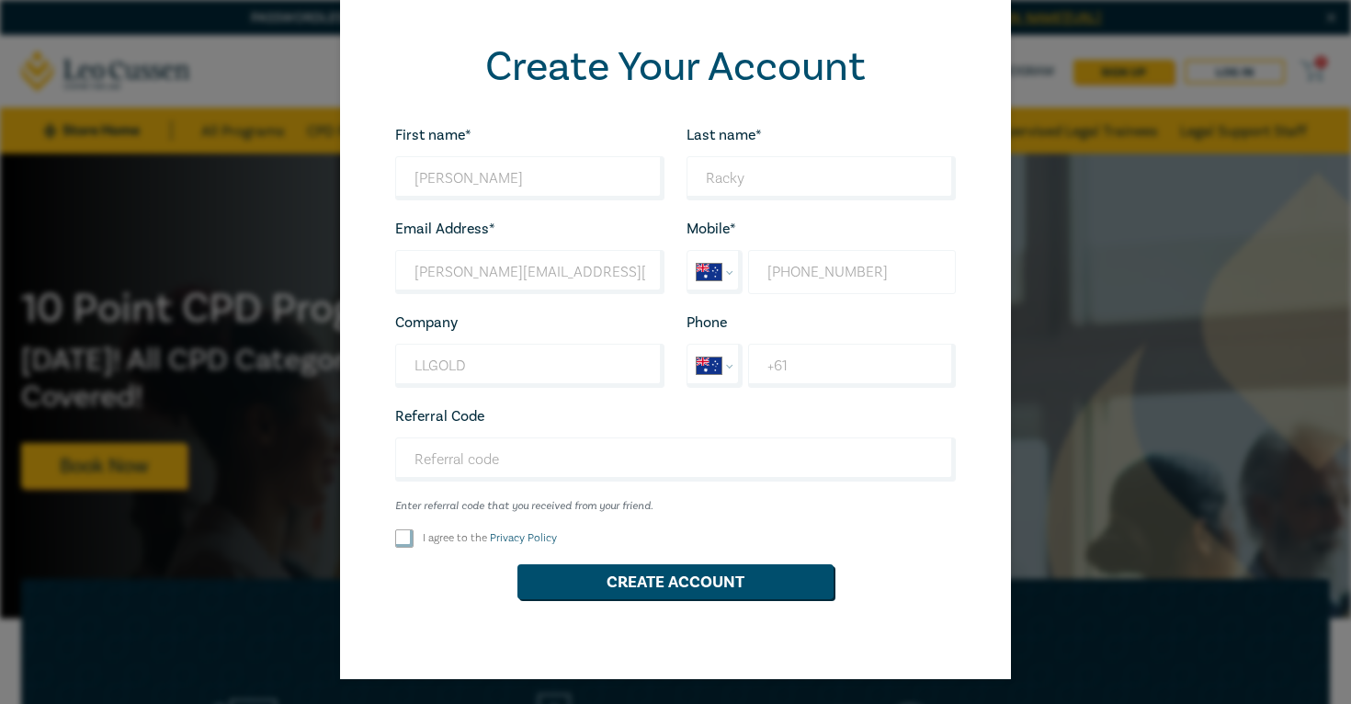
type input "+61 414 590 383"
click at [402, 542] on input "I agree to the Privacy Policy" at bounding box center [404, 538] width 18 height 18
checkbox input "true"
click at [590, 576] on button "Create Account" at bounding box center [676, 581] width 316 height 35
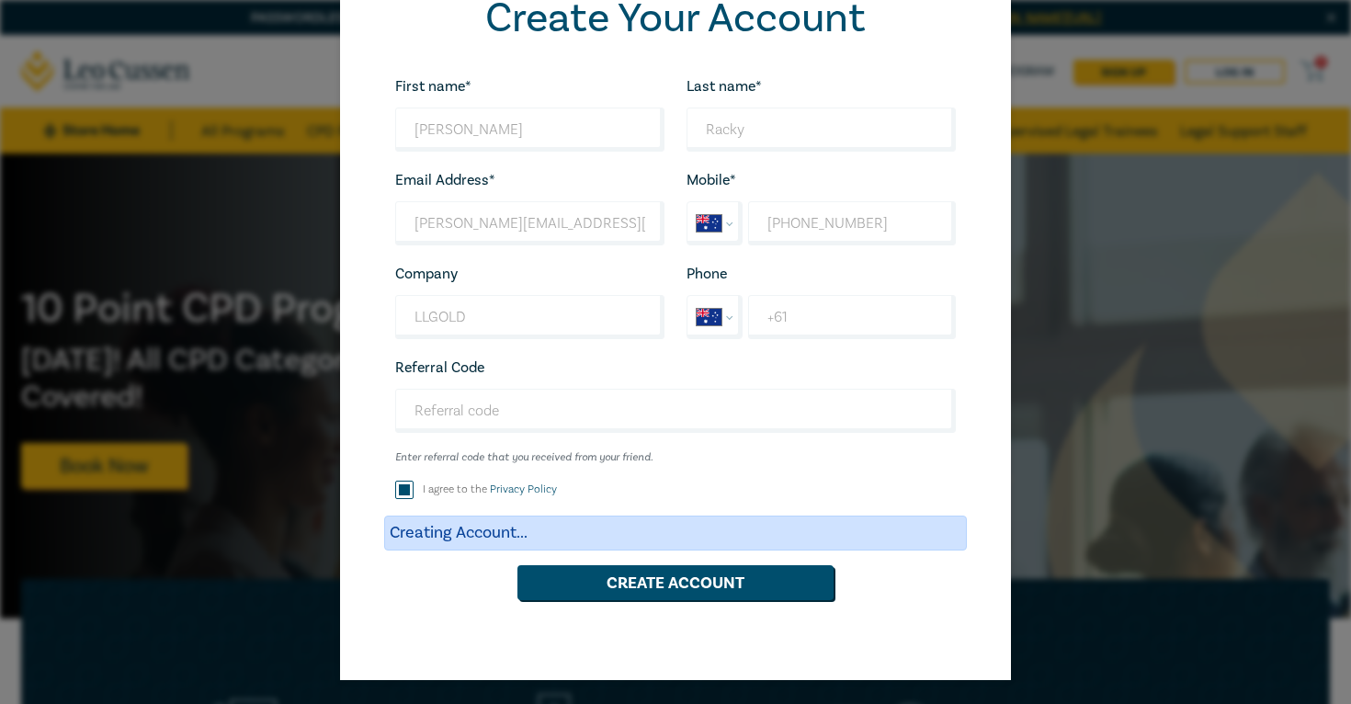
scroll to position [0, 0]
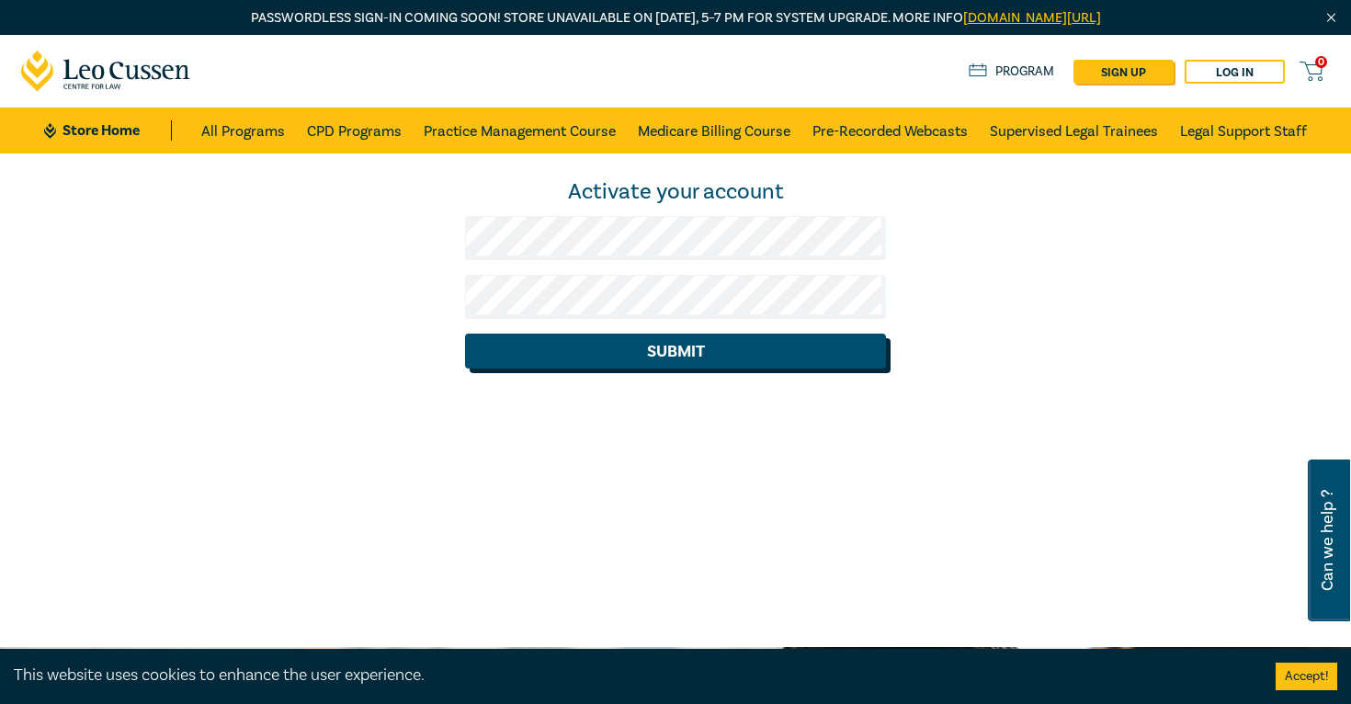
click at [692, 359] on button "Submit" at bounding box center [676, 351] width 422 height 35
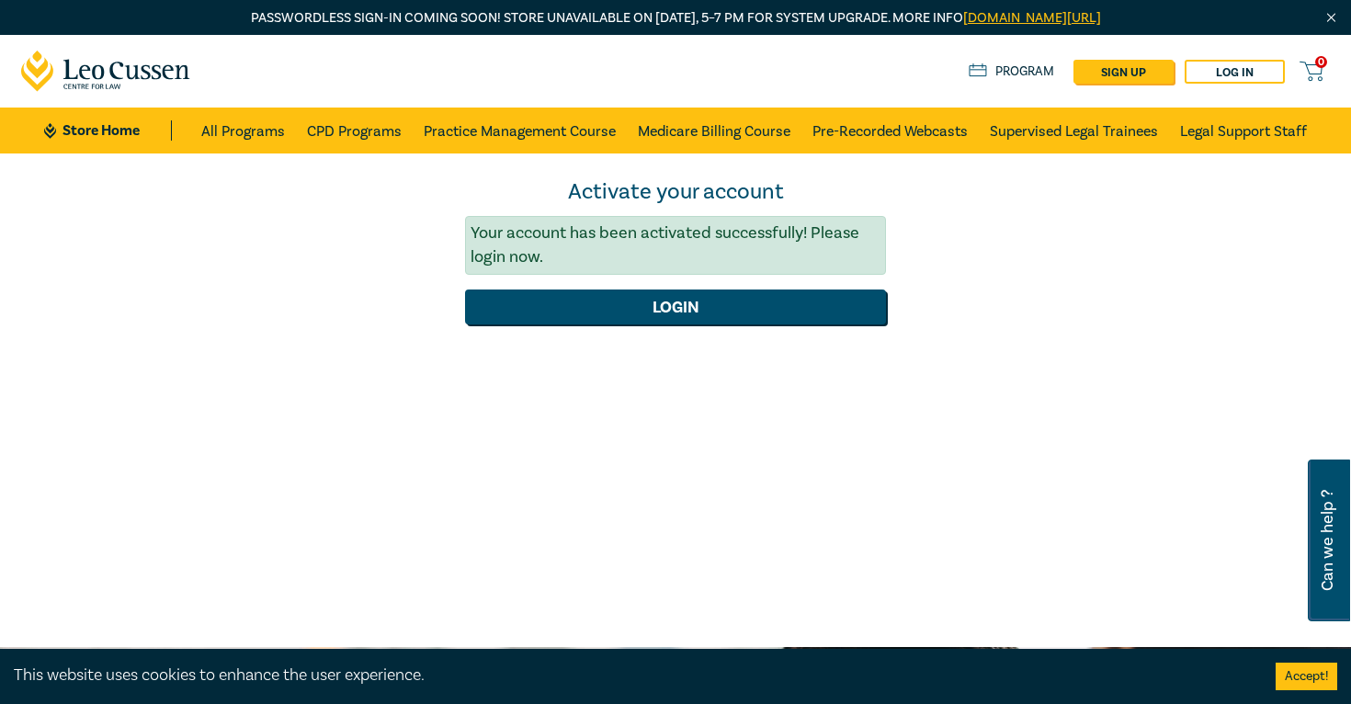
click at [689, 322] on div "Activate your account Your account has been activated successfully! Please logi…" at bounding box center [675, 400] width 1351 height 493
click at [685, 312] on button "Login" at bounding box center [676, 307] width 422 height 35
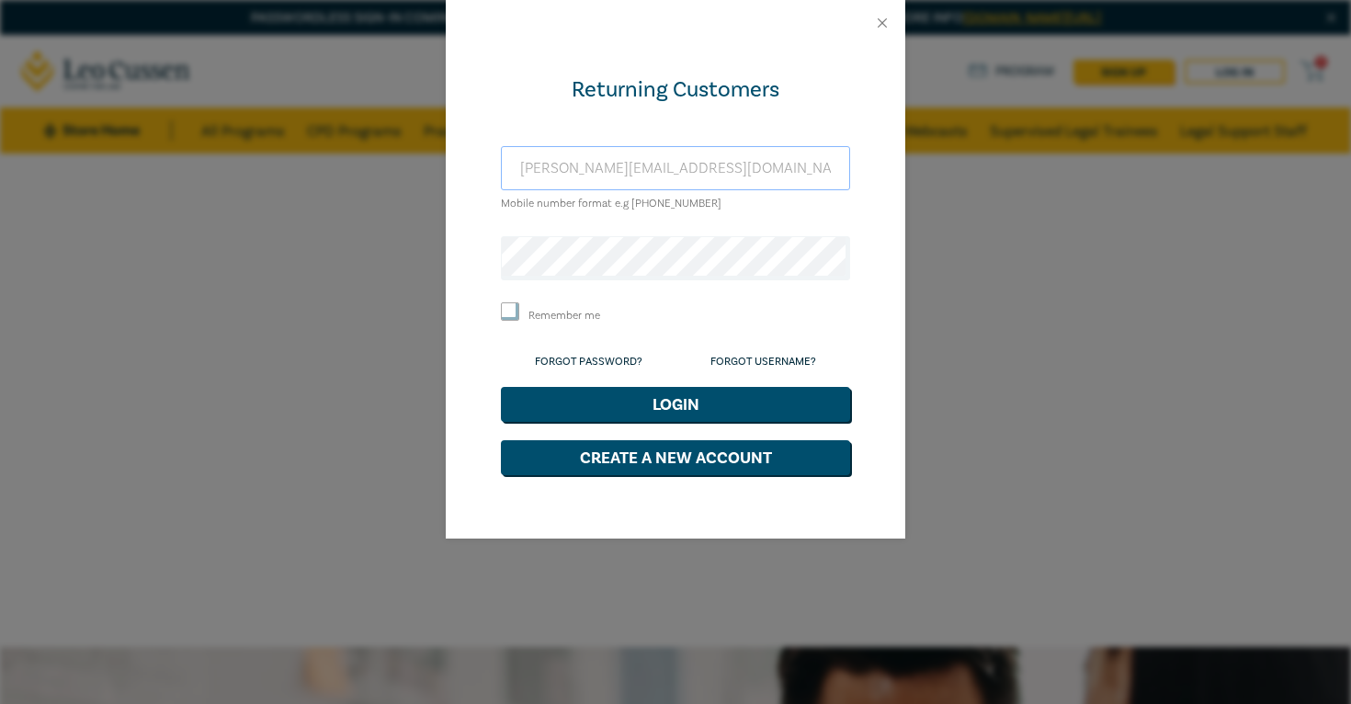
type input "laura@llgold.com.au"
click at [552, 311] on label "Remember me" at bounding box center [565, 316] width 72 height 16
click at [519, 311] on input "Remember me" at bounding box center [510, 311] width 18 height 18
checkbox input "true"
click at [654, 400] on button "Login" at bounding box center [675, 404] width 349 height 35
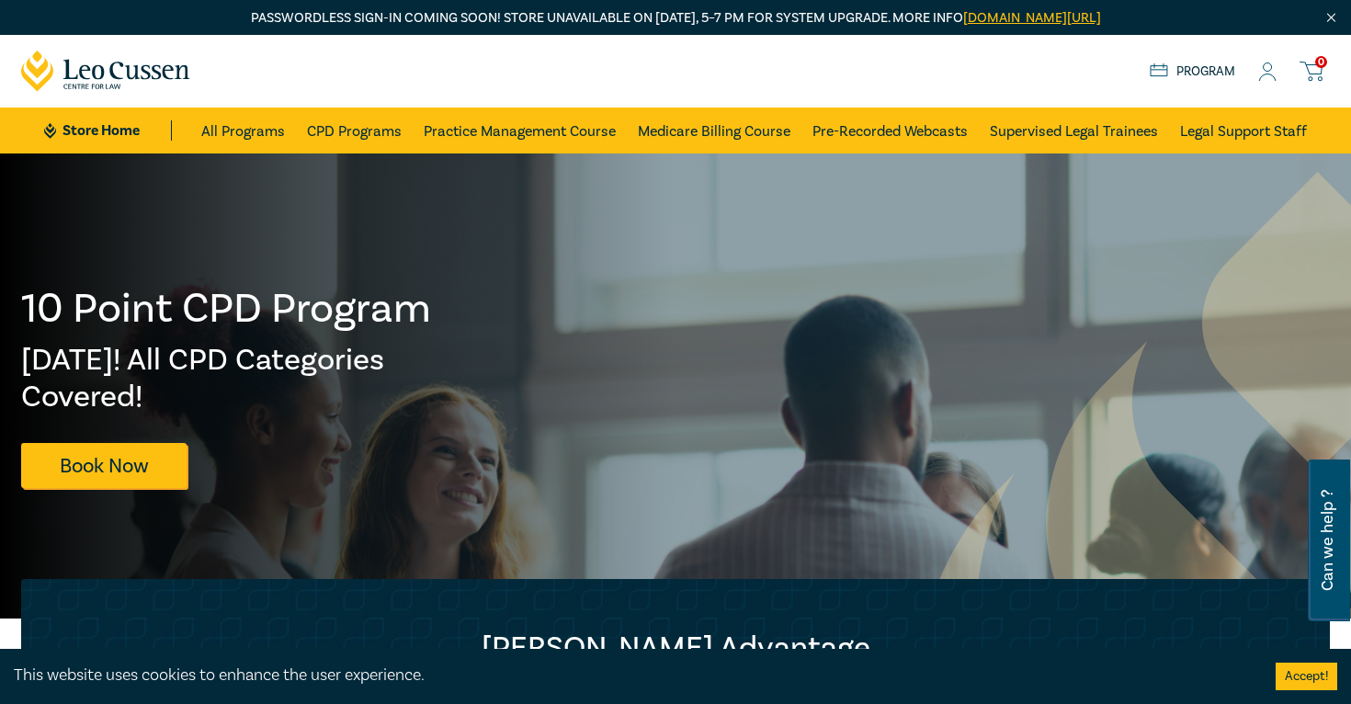
click at [1213, 74] on link "Program" at bounding box center [1192, 72] width 85 height 20
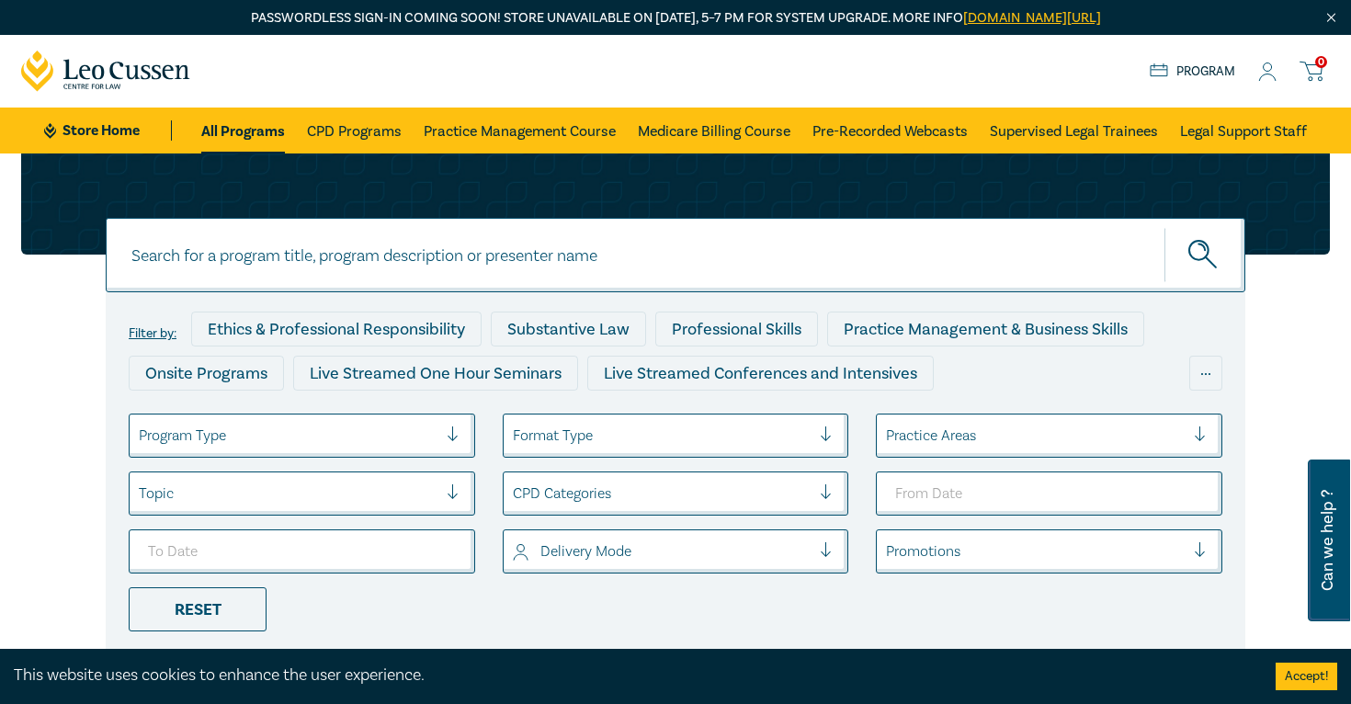
click at [1260, 66] on icon at bounding box center [1267, 72] width 18 height 19
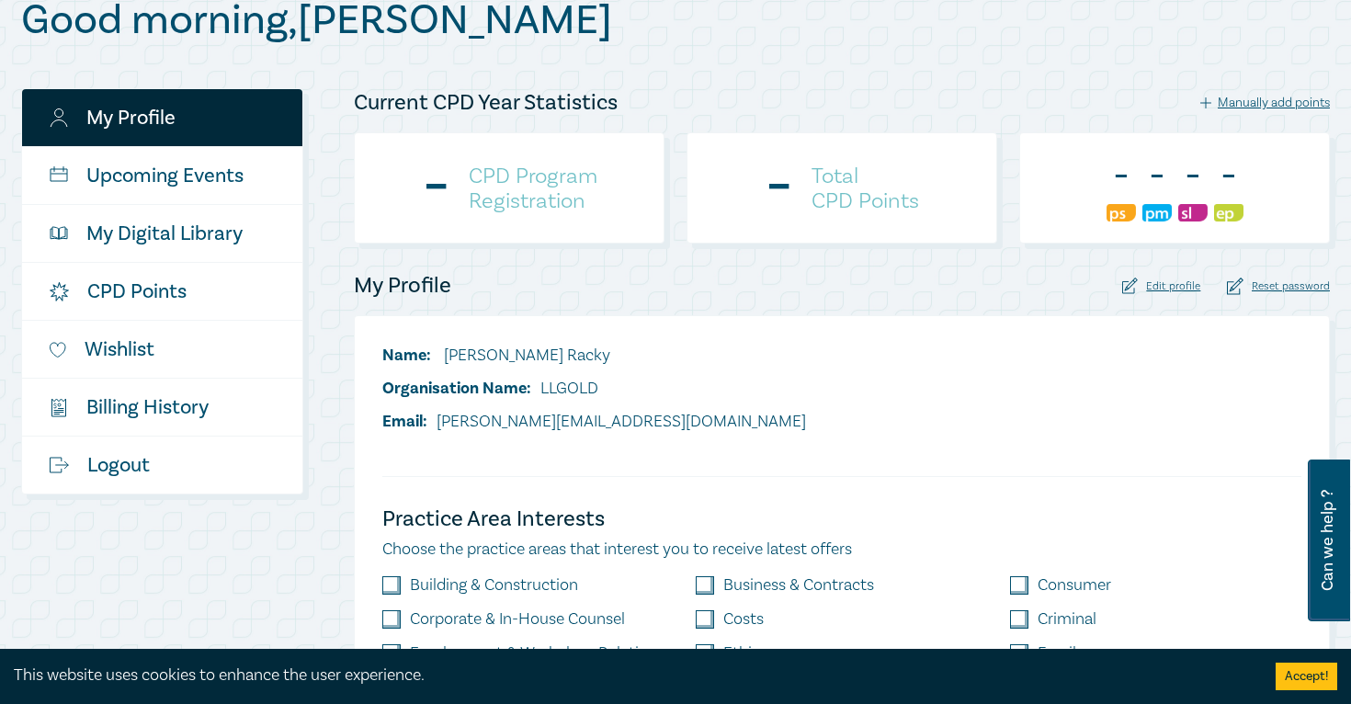
scroll to position [335, 0]
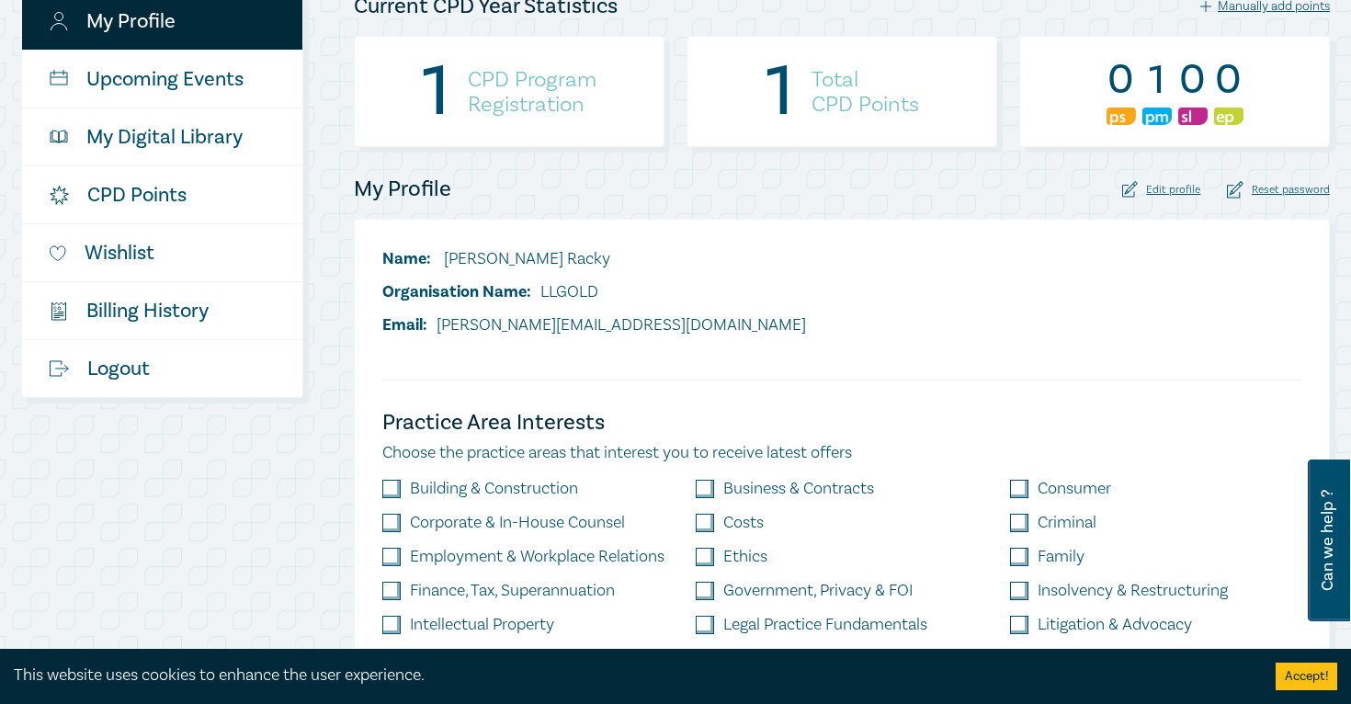
click at [534, 95] on h4 "CPD Program Registration" at bounding box center [532, 92] width 129 height 50
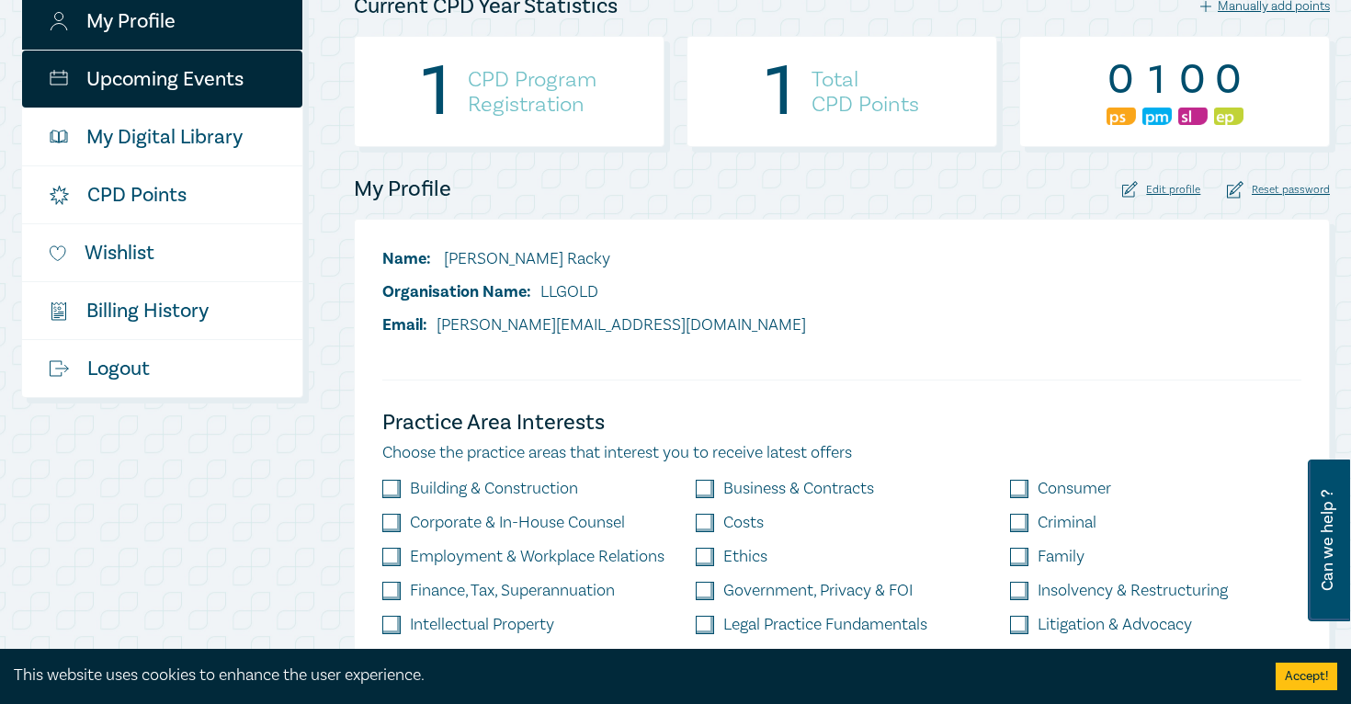
click at [210, 89] on link "Upcoming Events" at bounding box center [162, 79] width 280 height 57
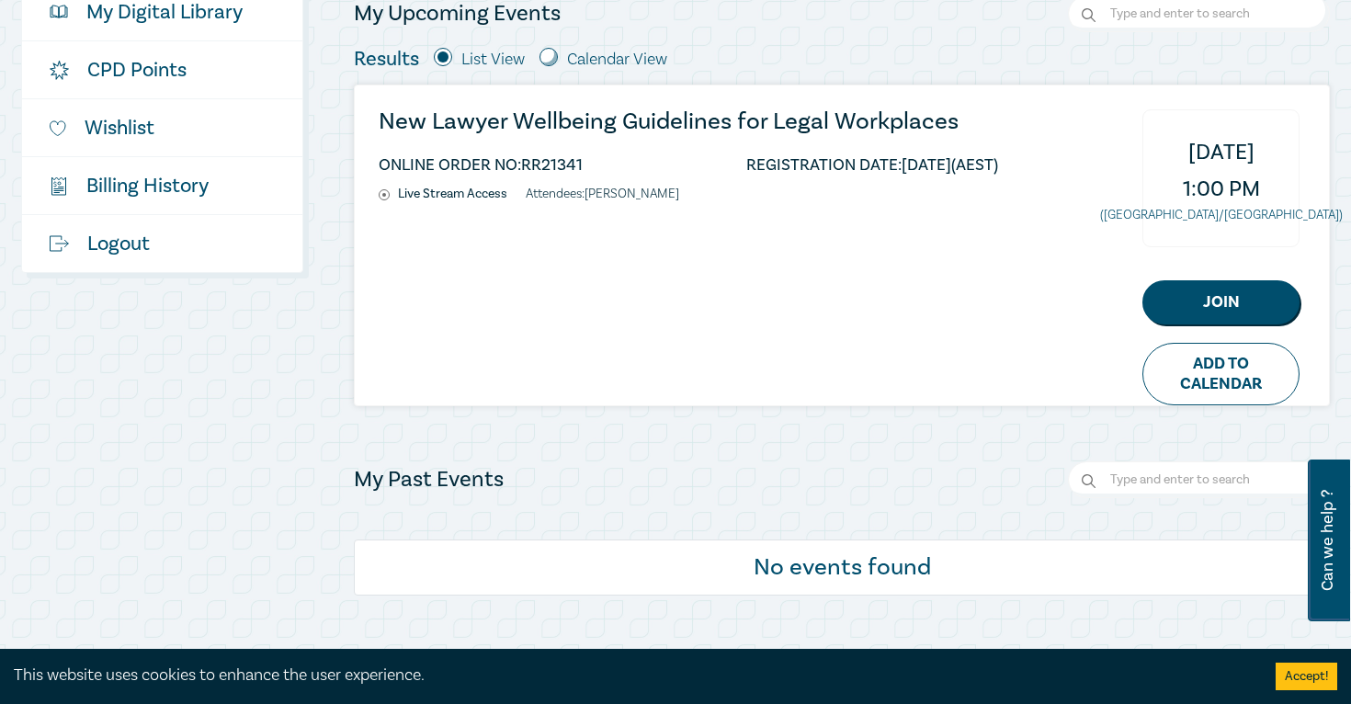
scroll to position [450, 0]
